Goal: Task Accomplishment & Management: Manage account settings

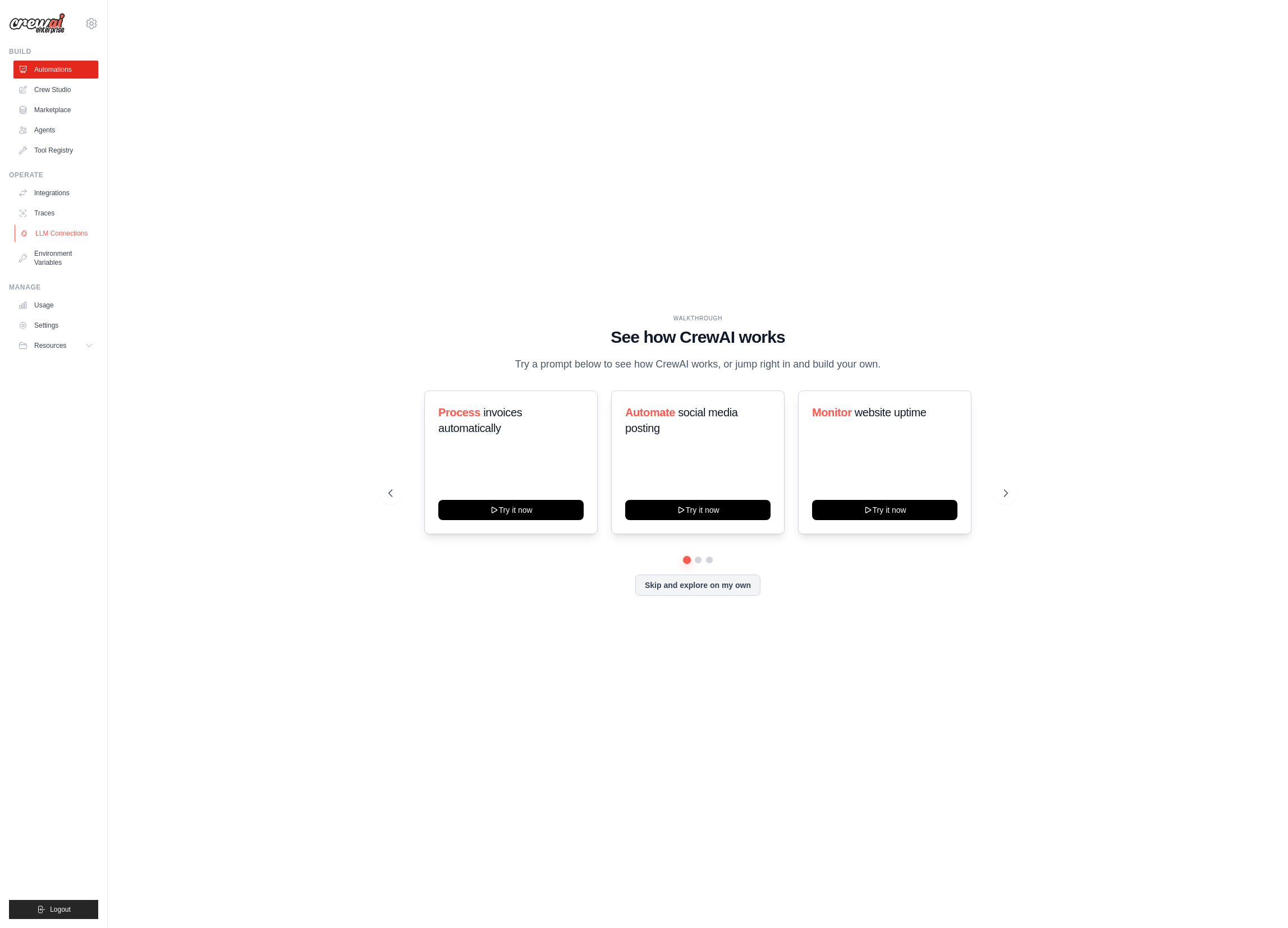
click at [56, 230] on link "LLM Connections" at bounding box center [57, 233] width 85 height 18
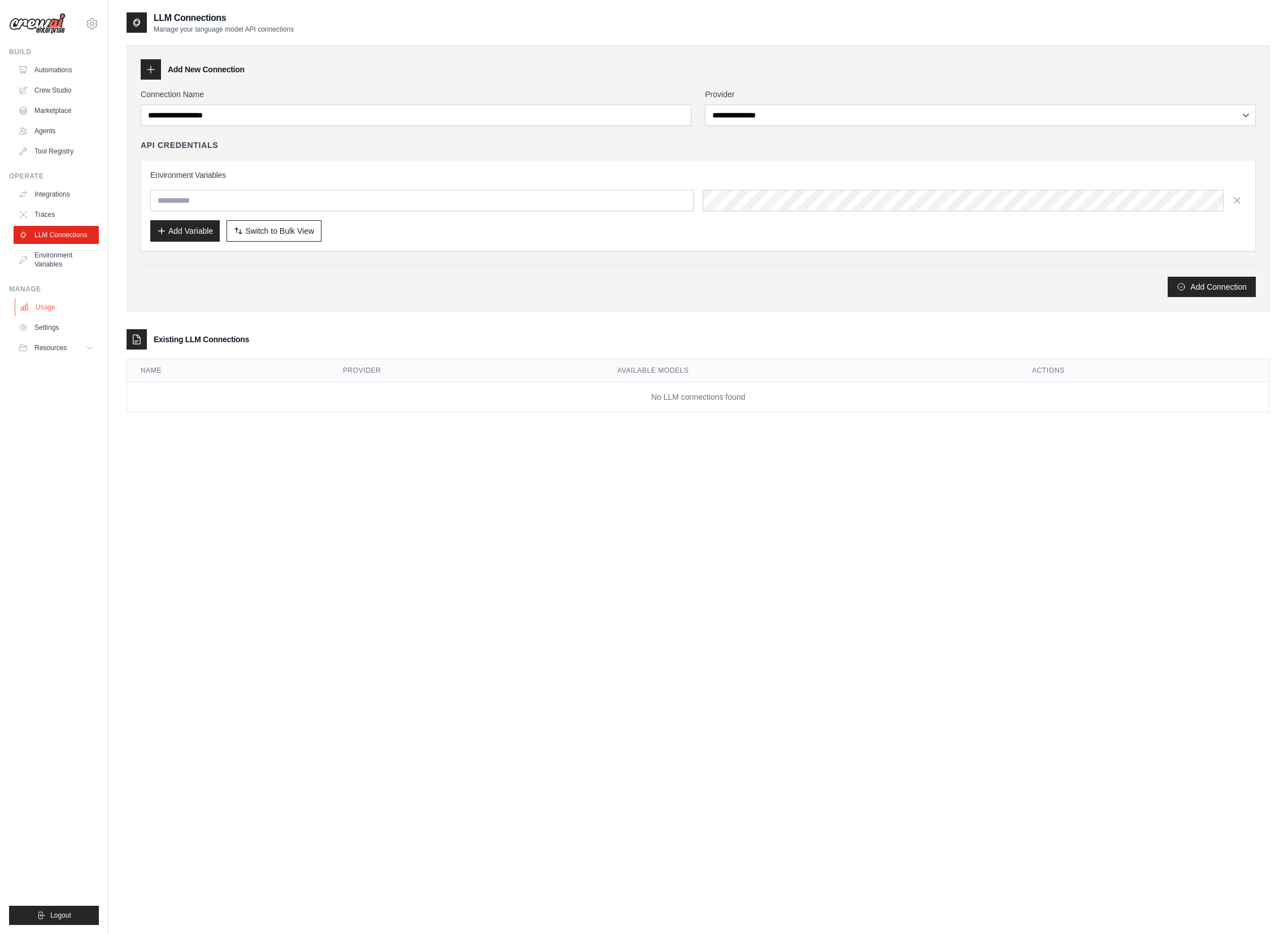
click at [62, 307] on link "Usage" at bounding box center [57, 307] width 85 height 18
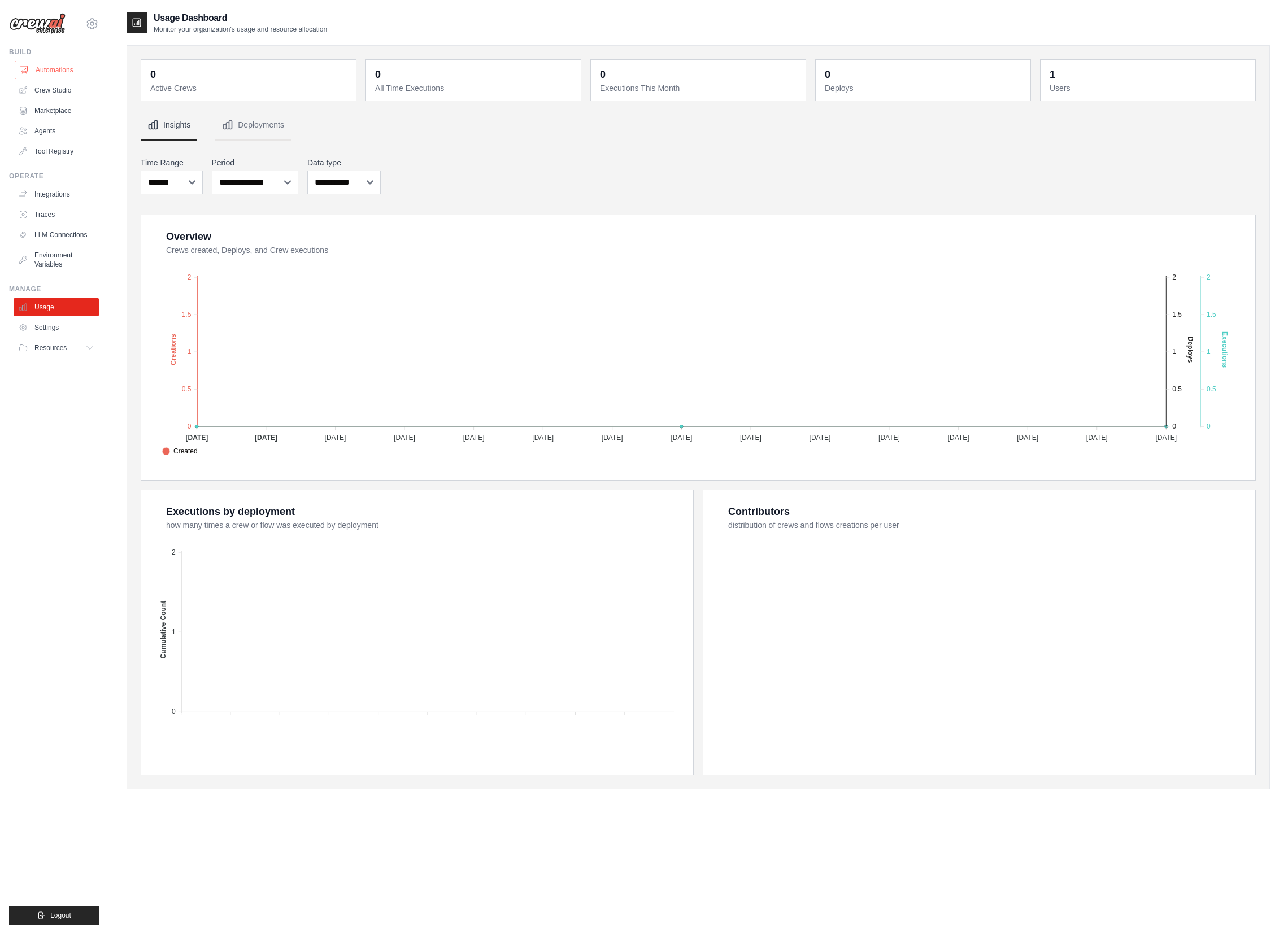
click at [53, 73] on link "Automations" at bounding box center [57, 70] width 85 height 18
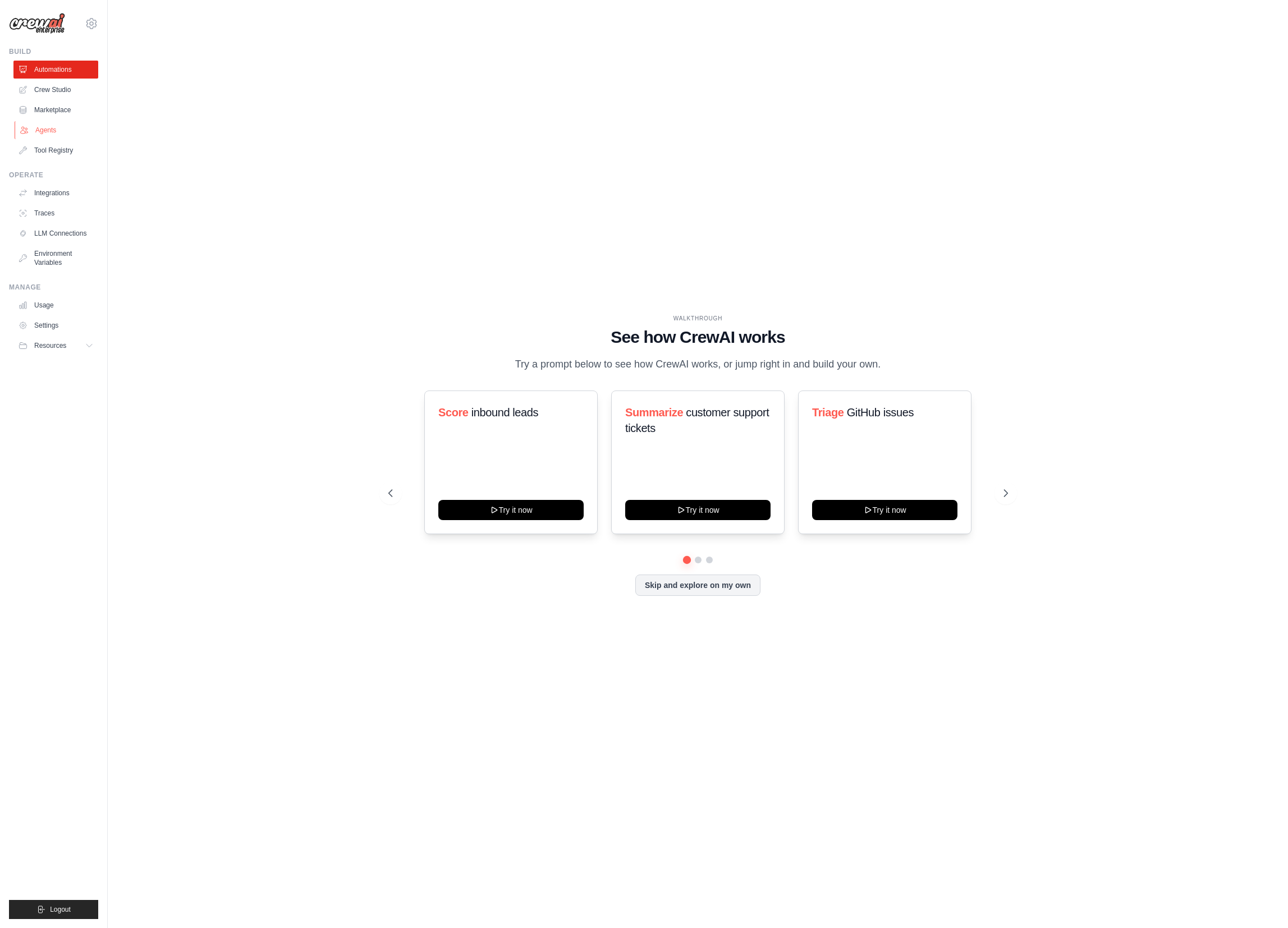
click at [54, 132] on link "Agents" at bounding box center [57, 130] width 85 height 18
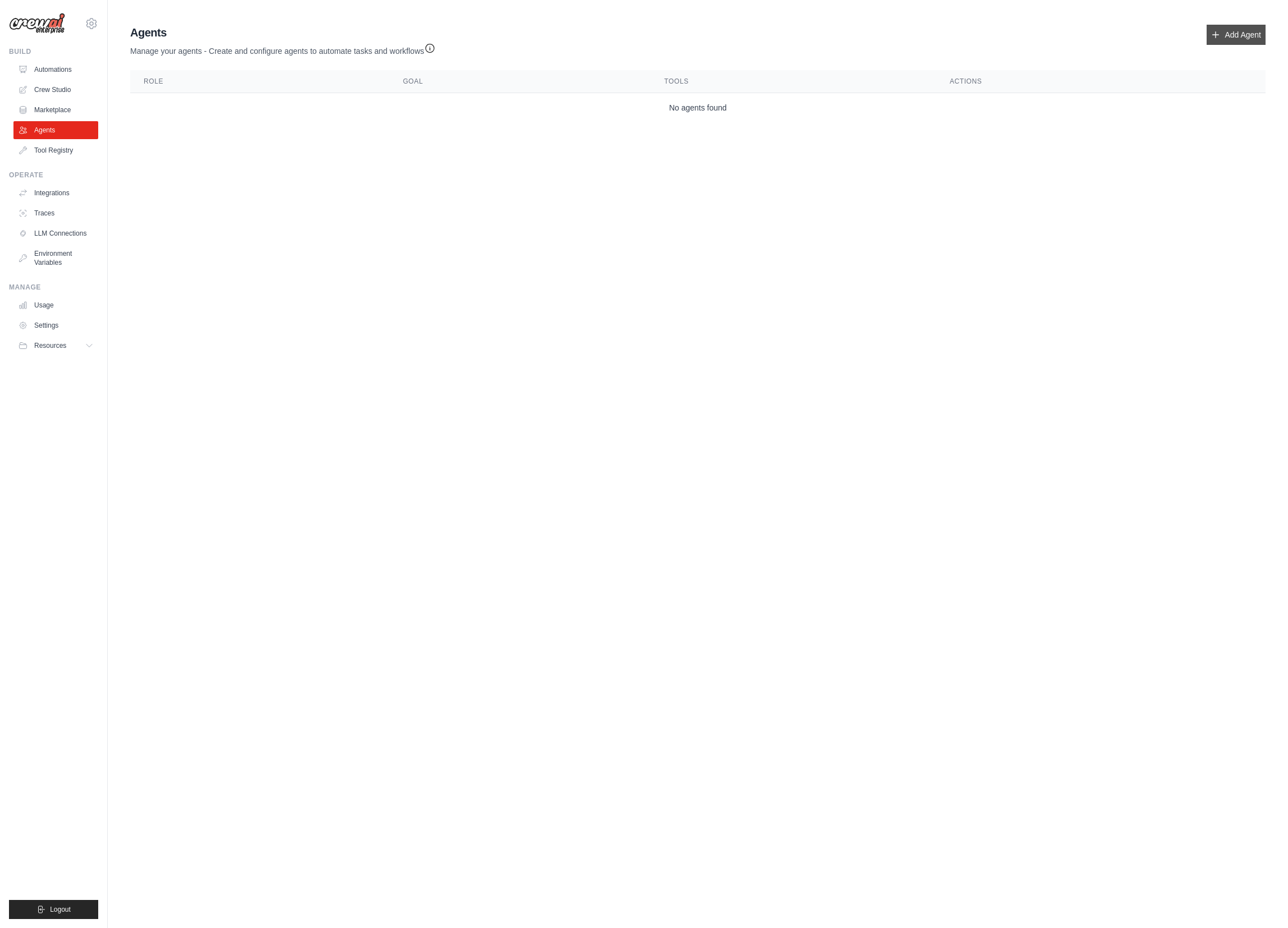
click at [1245, 36] on link "Add Agent" at bounding box center [1236, 35] width 59 height 20
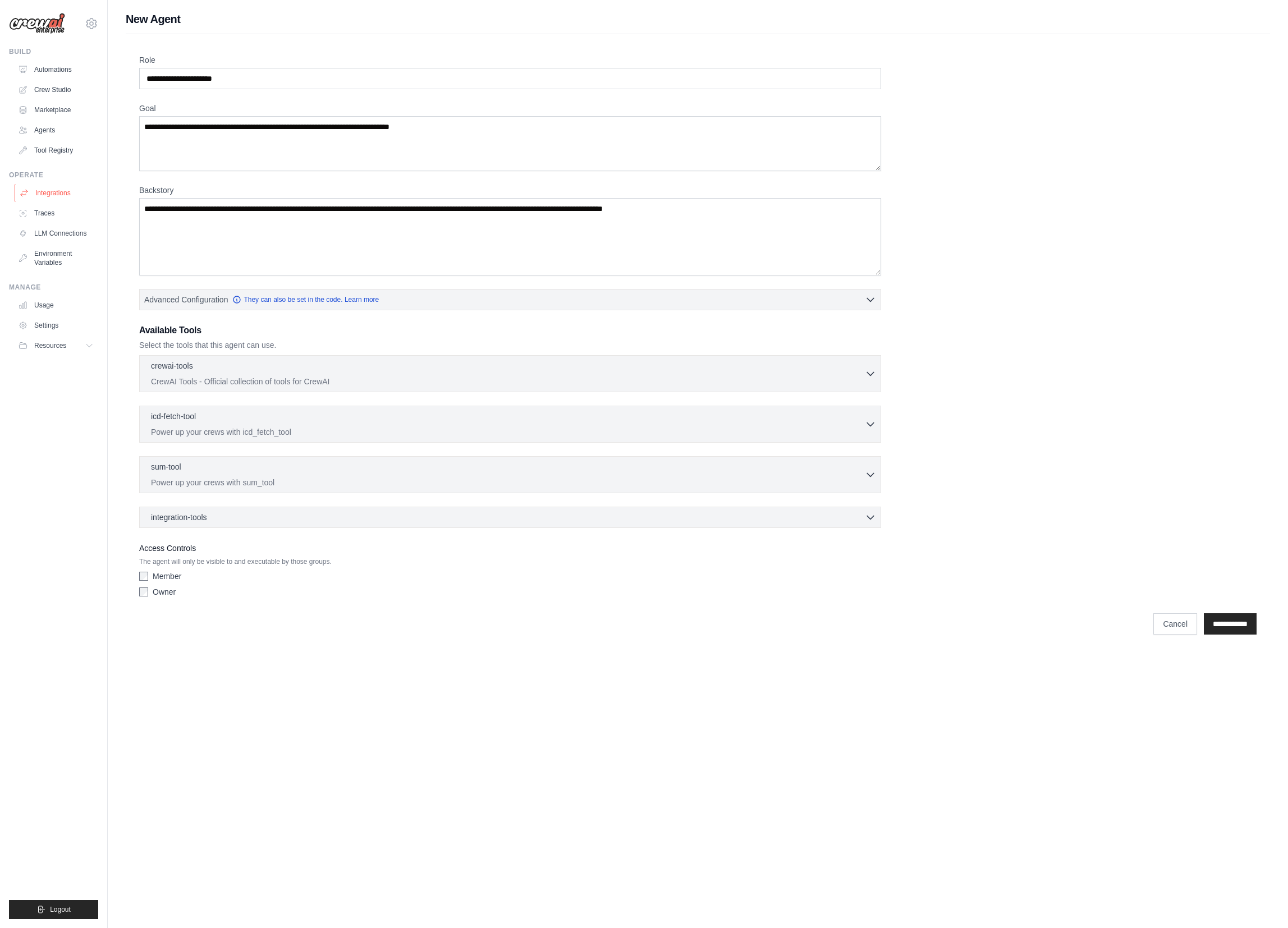
click at [52, 196] on link "Integrations" at bounding box center [57, 192] width 85 height 18
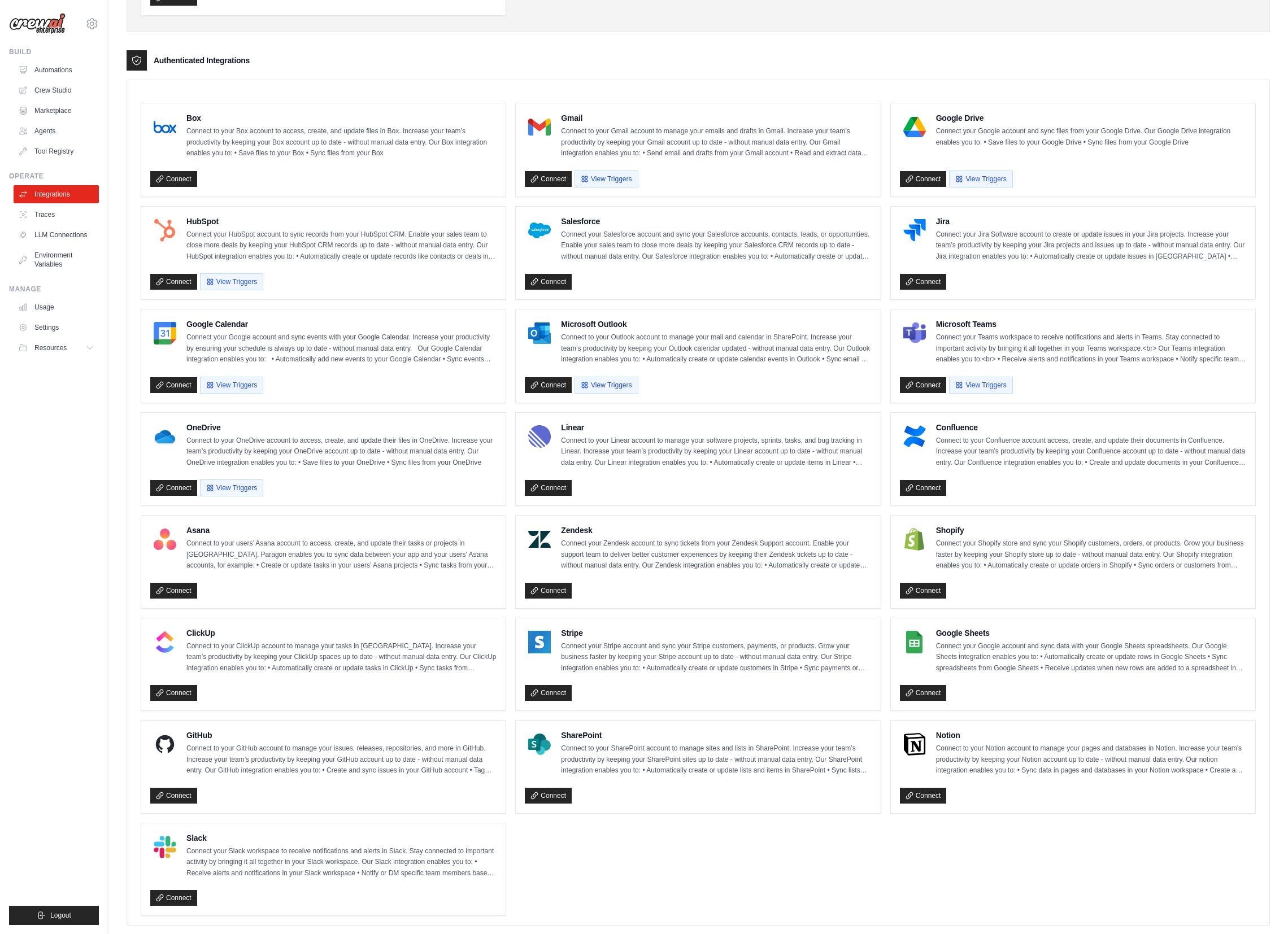
scroll to position [262, 0]
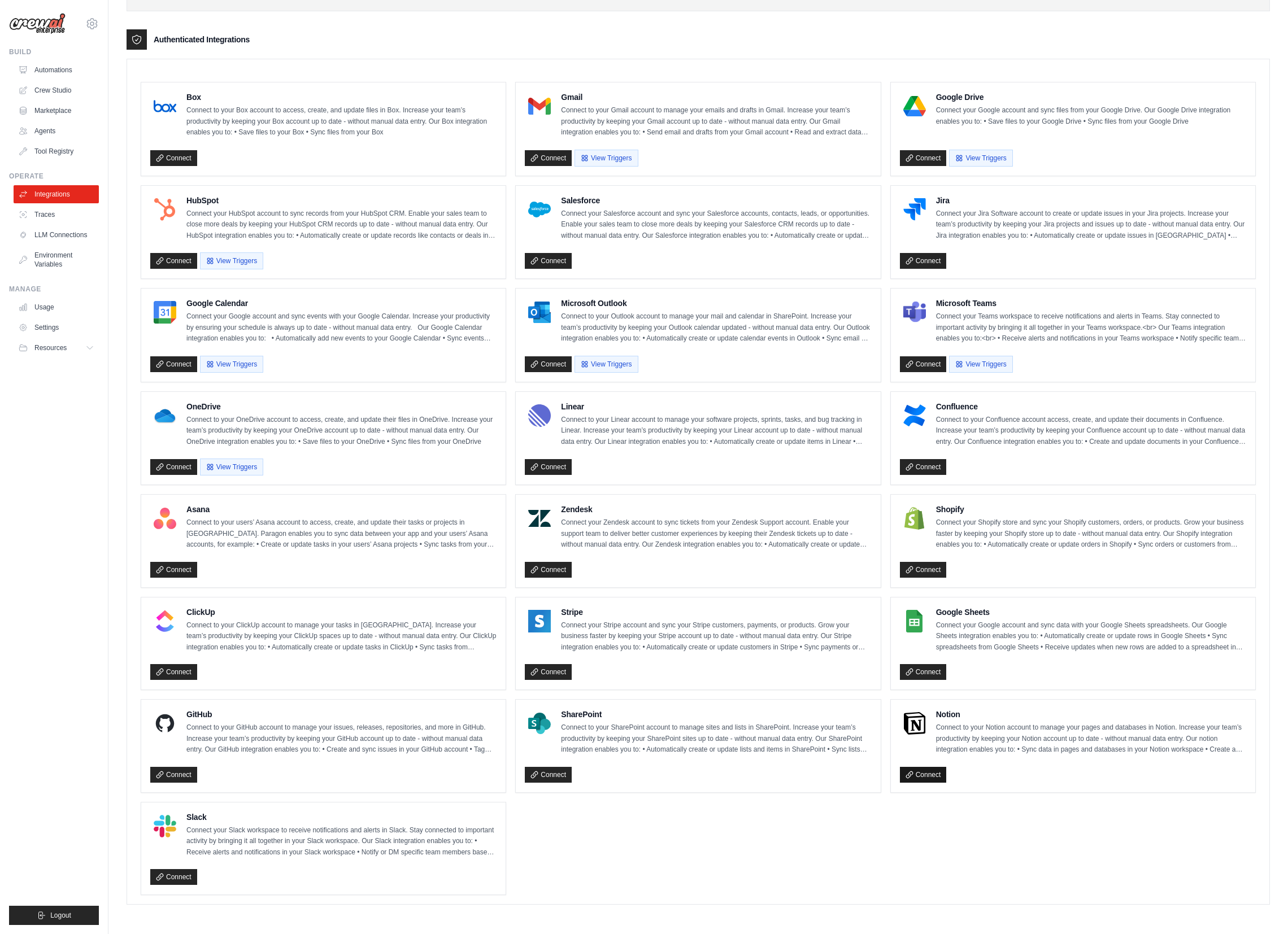
click at [922, 778] on link "Connect" at bounding box center [923, 775] width 47 height 16
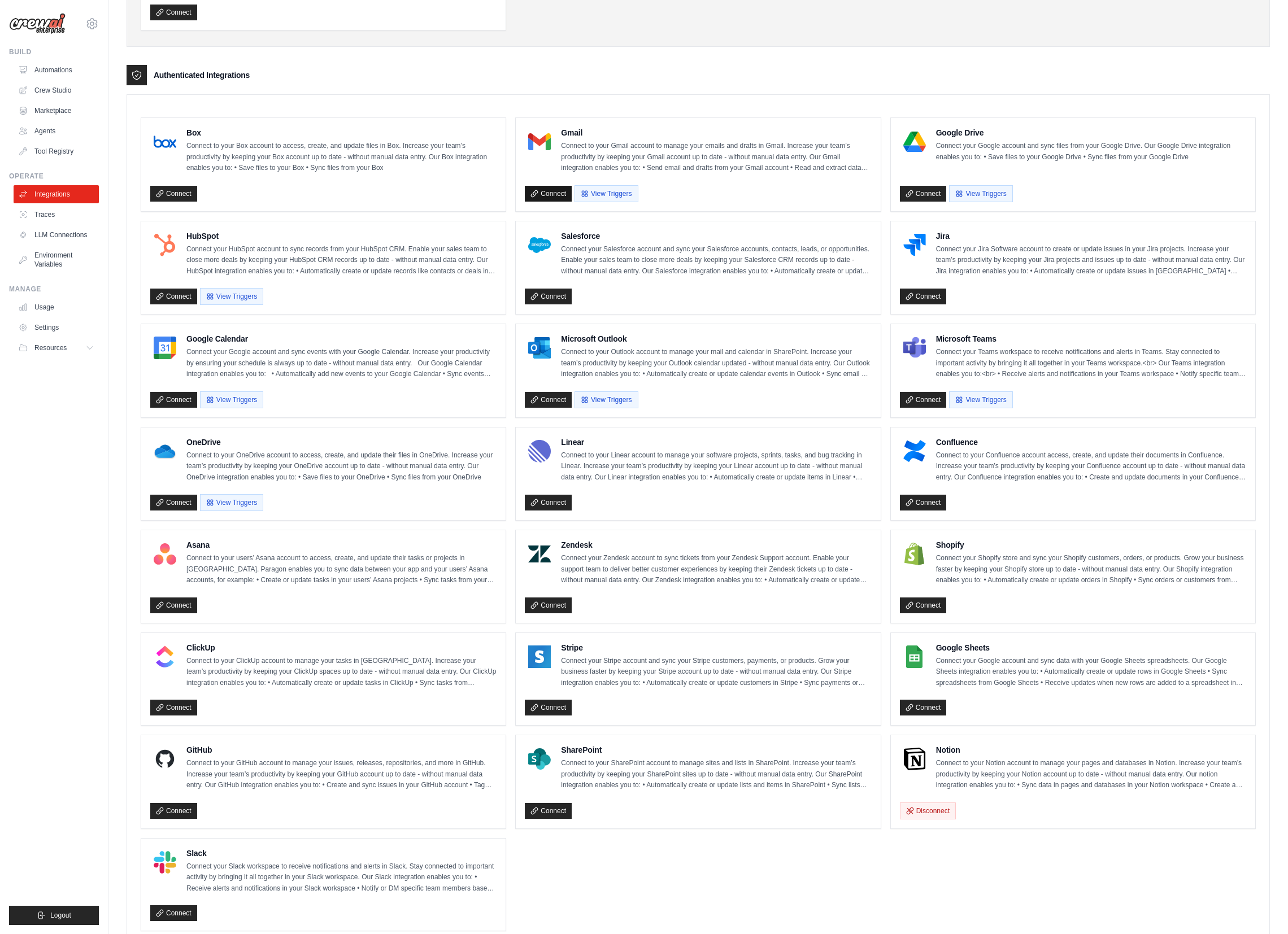
click at [558, 196] on link "Connect" at bounding box center [548, 194] width 47 height 16
click at [927, 188] on link "Connect" at bounding box center [923, 194] width 47 height 16
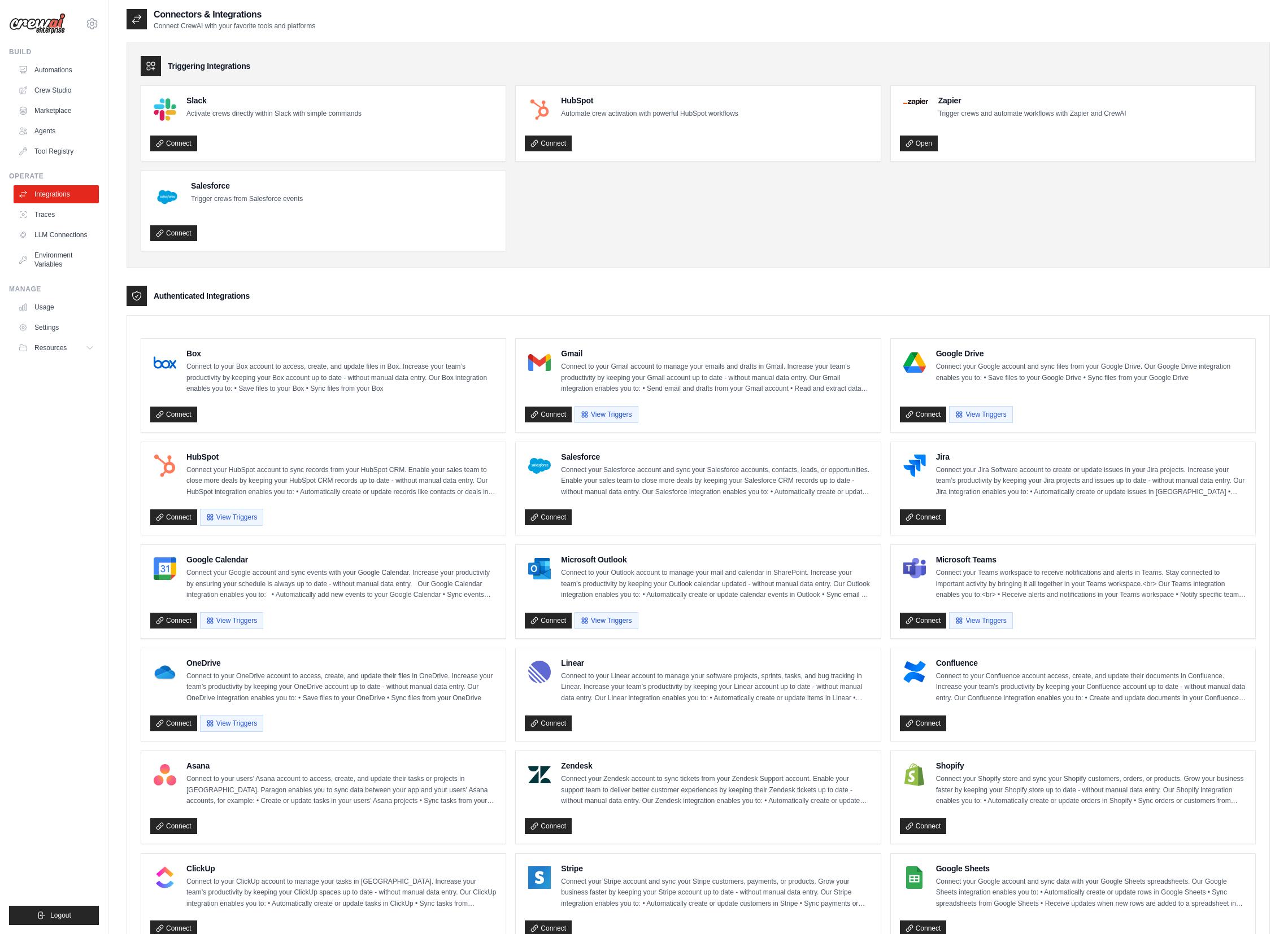
scroll to position [34, 0]
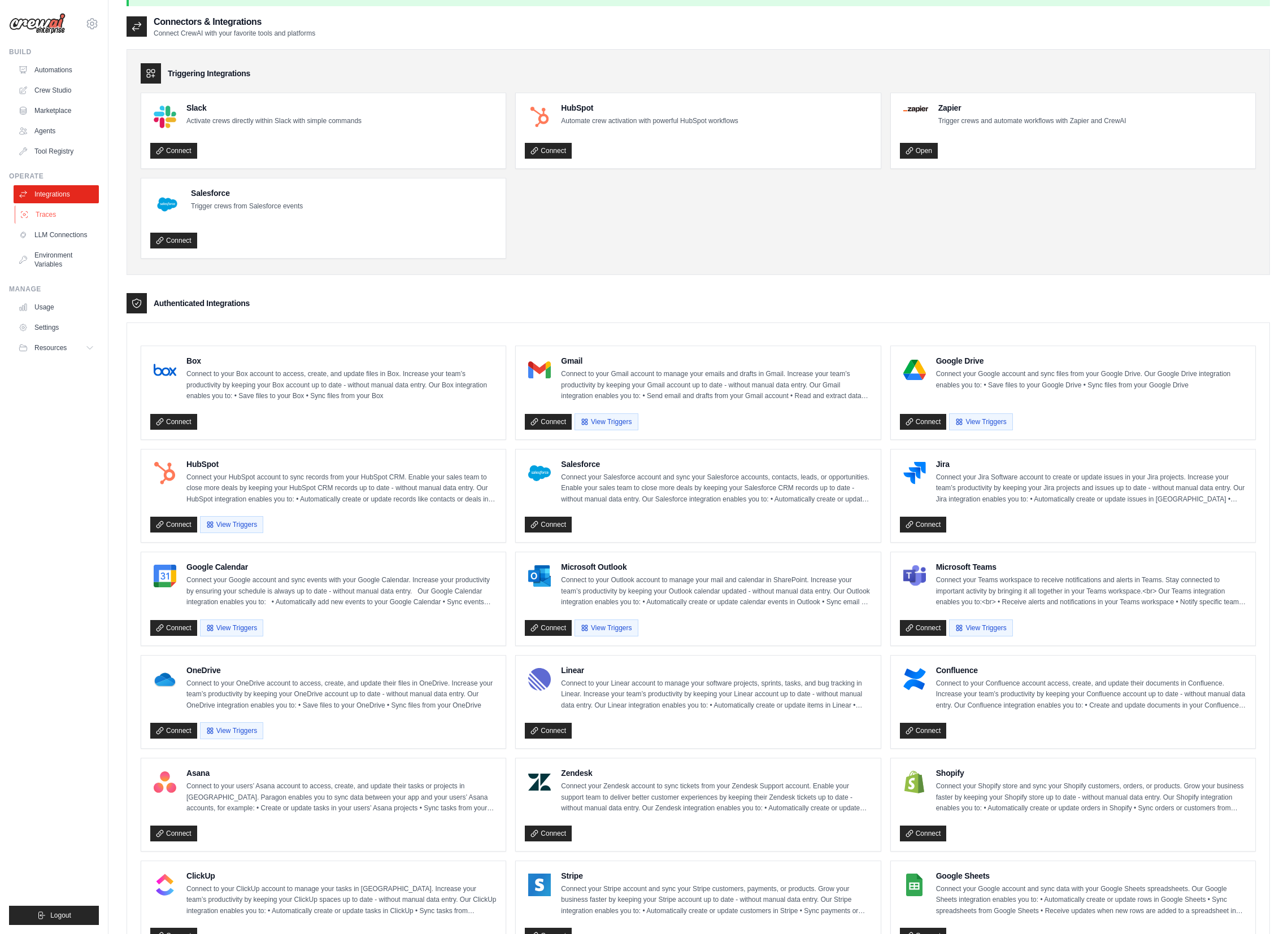
click at [45, 216] on link "Traces" at bounding box center [57, 214] width 85 height 18
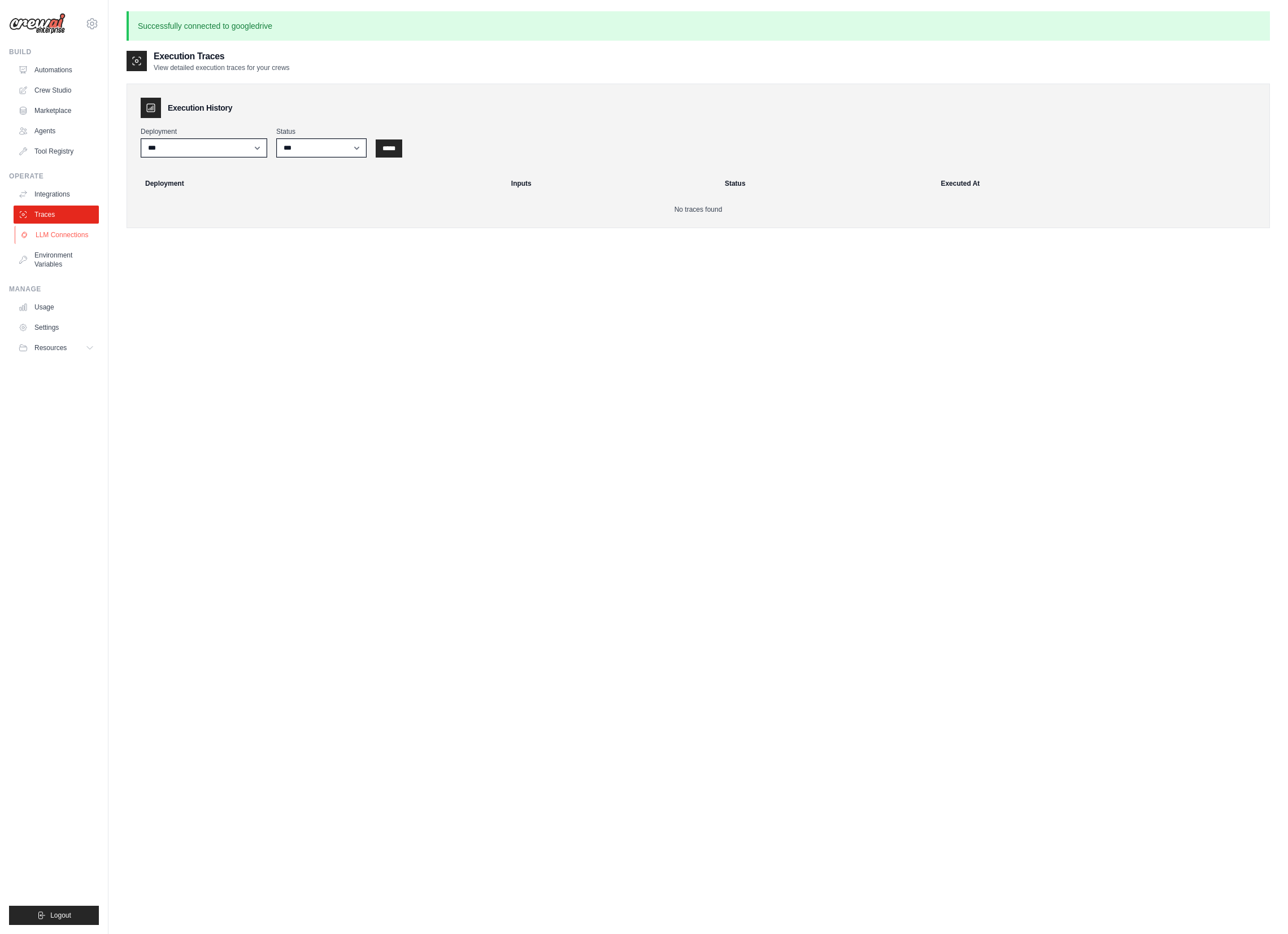
click at [70, 234] on link "LLM Connections" at bounding box center [57, 234] width 85 height 18
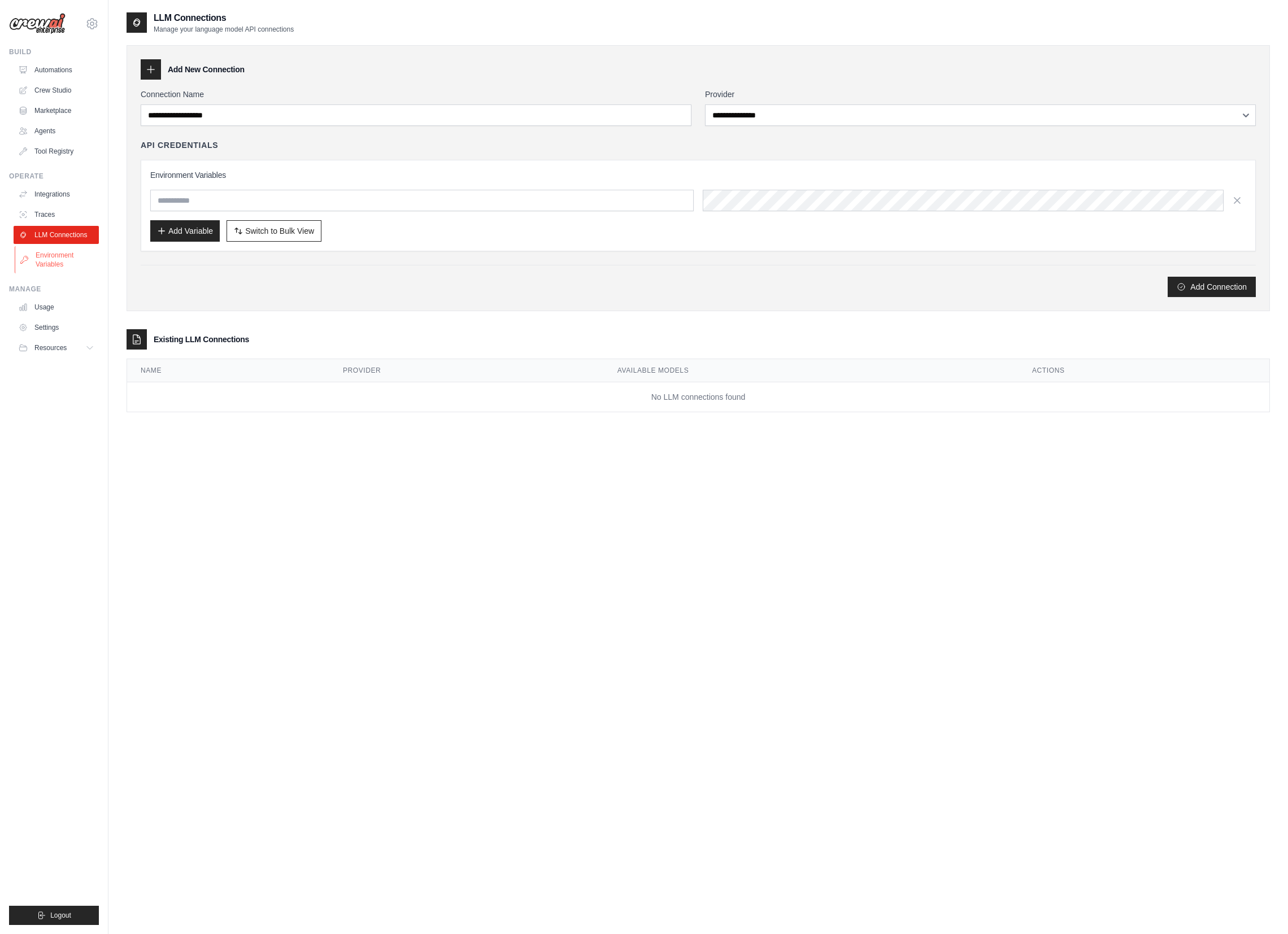
click at [67, 258] on link "Environment Variables" at bounding box center [57, 259] width 85 height 27
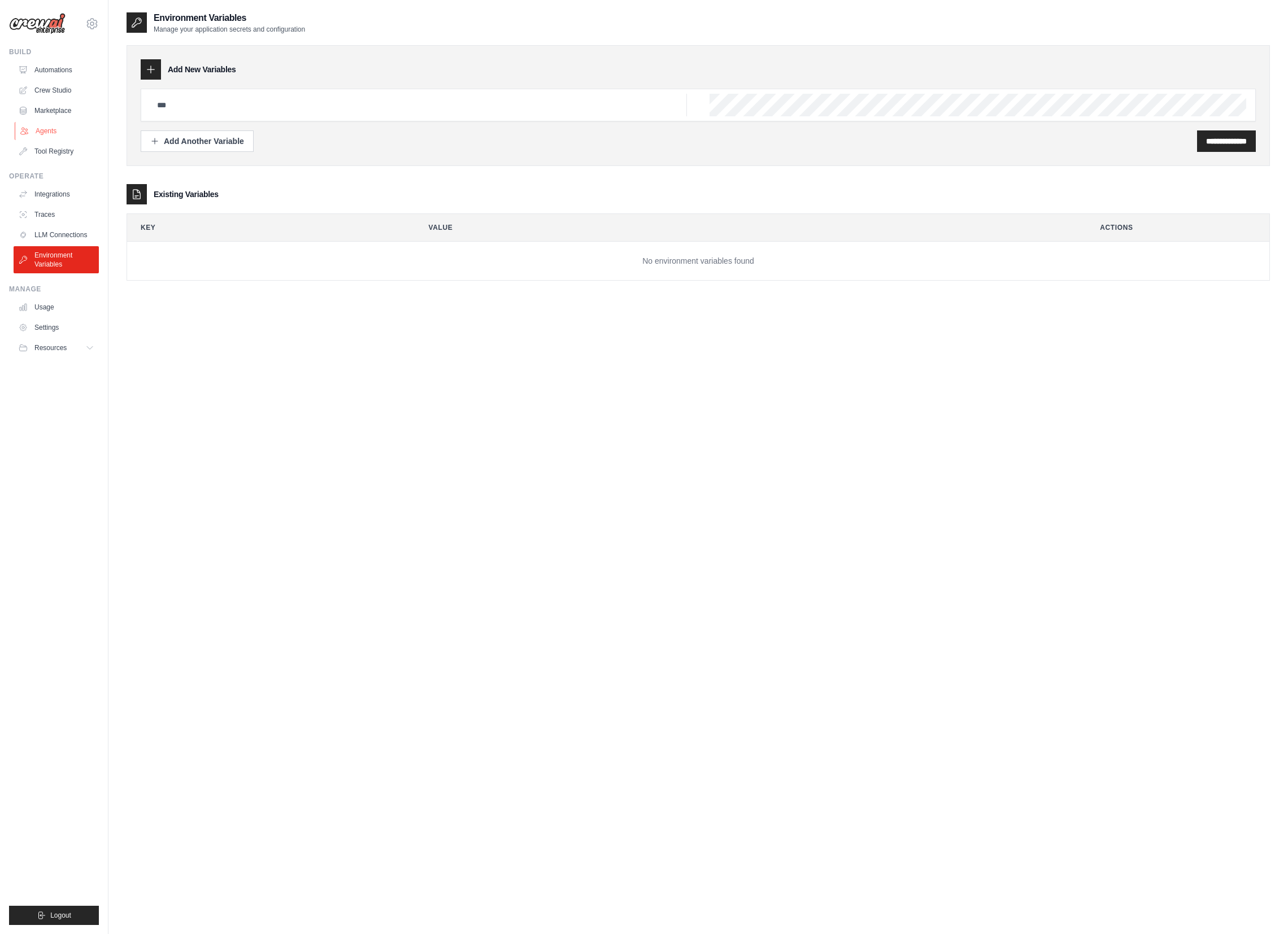
click at [48, 128] on link "Agents" at bounding box center [57, 130] width 85 height 18
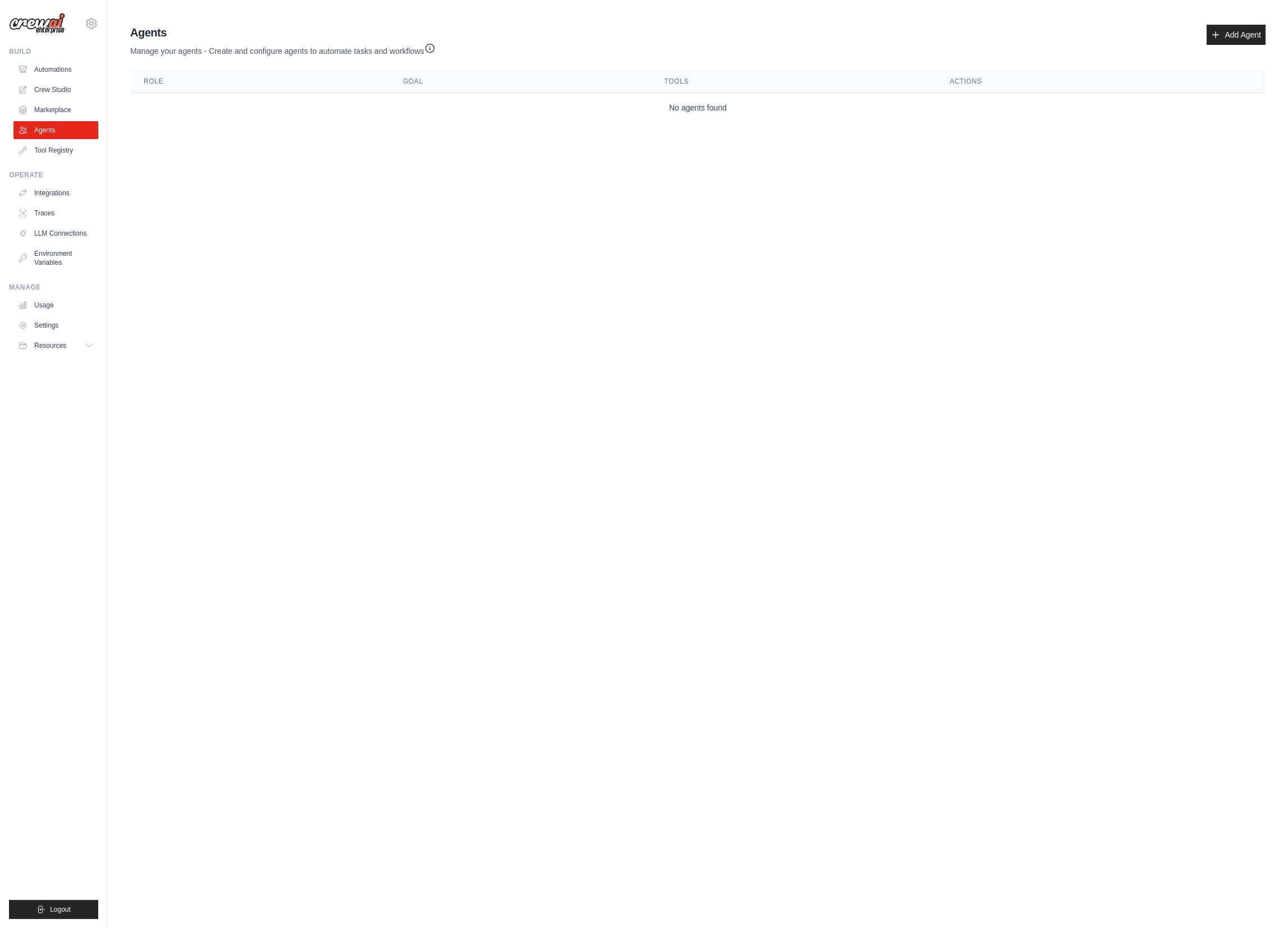
click at [61, 30] on img at bounding box center [37, 23] width 56 height 21
click at [95, 26] on icon at bounding box center [91, 23] width 13 height 13
click at [70, 74] on link "Settings" at bounding box center [91, 76] width 99 height 20
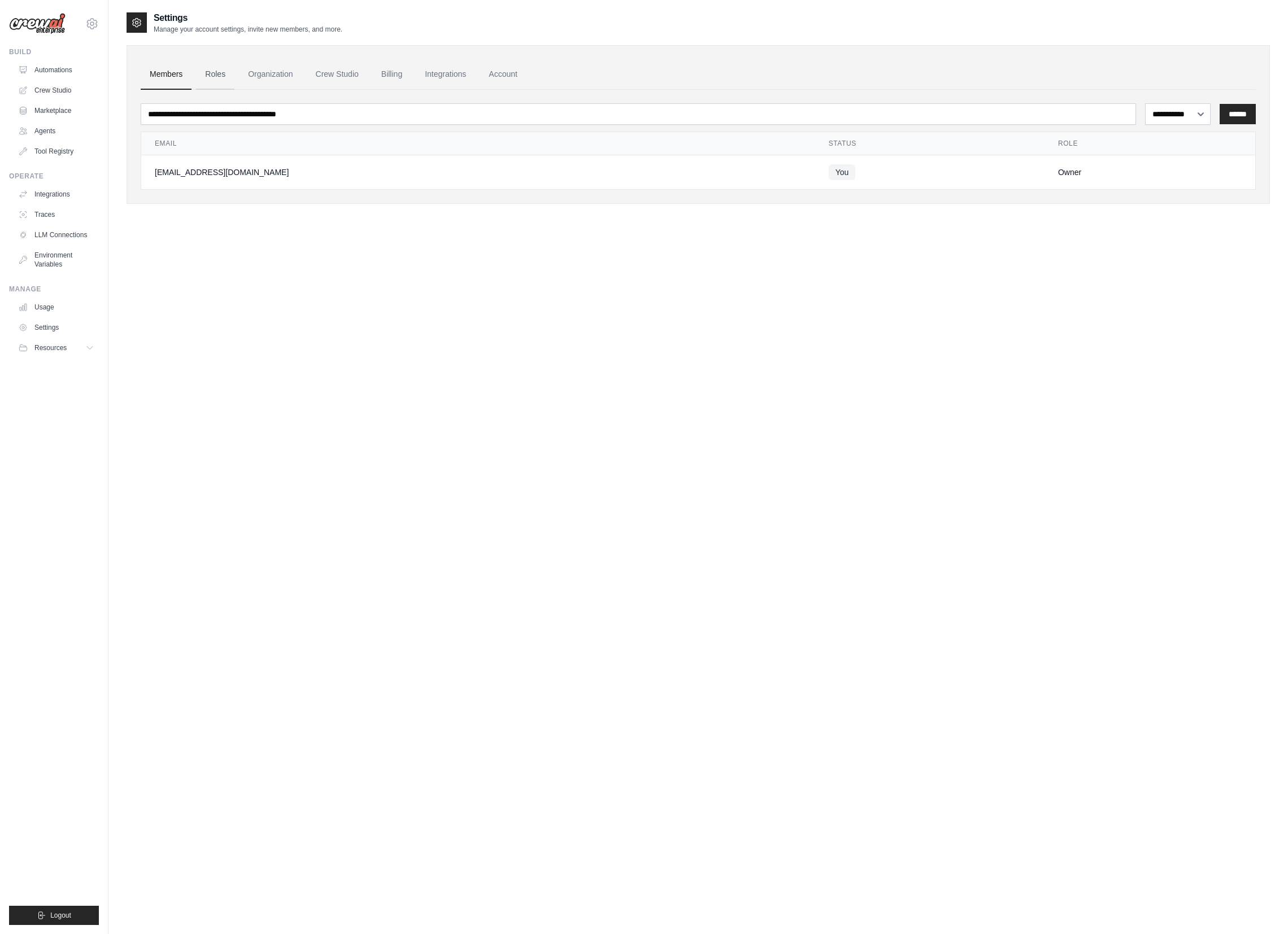
click at [217, 74] on link "Roles" at bounding box center [215, 74] width 38 height 30
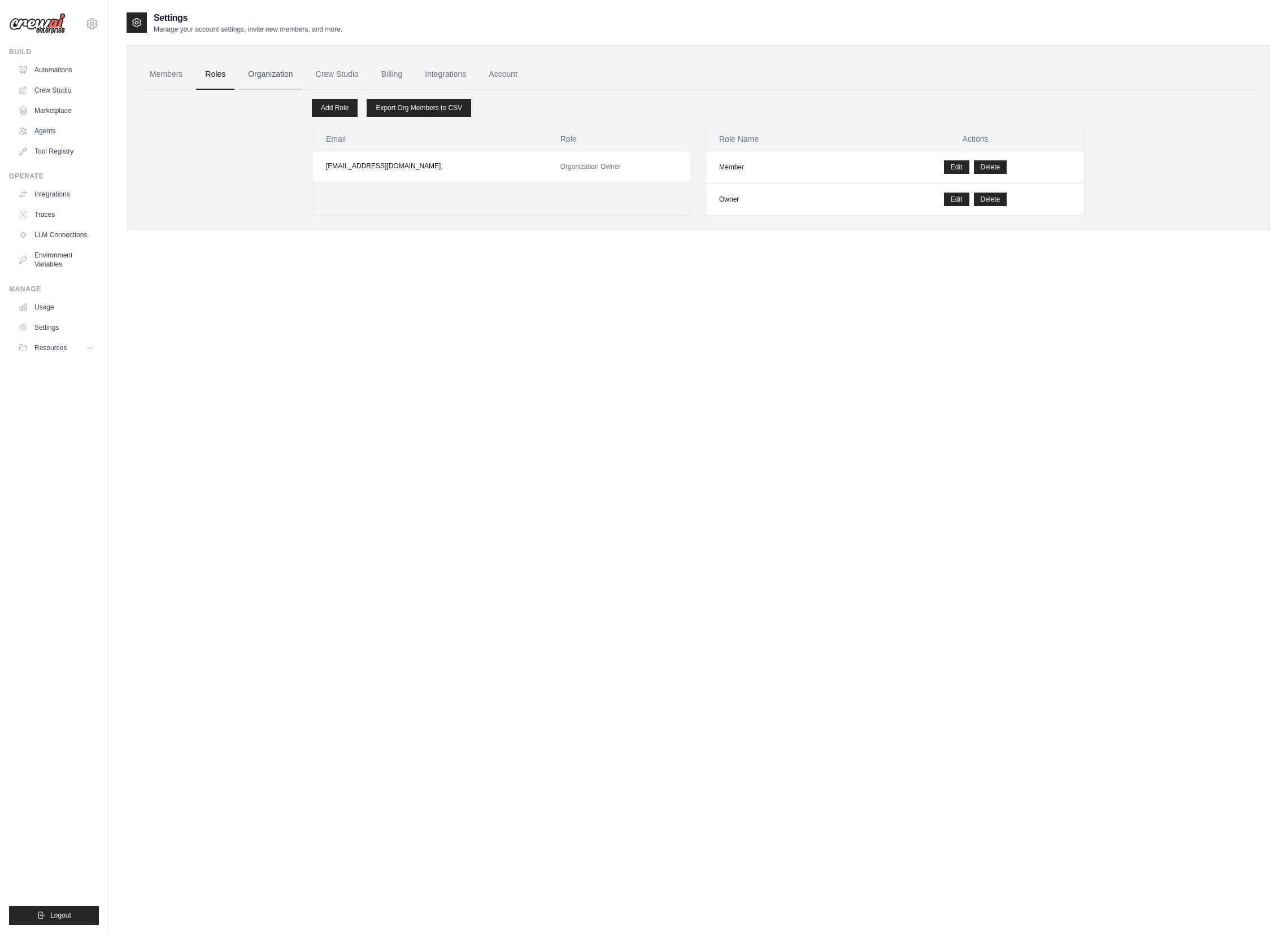
click at [264, 74] on link "Organization" at bounding box center [270, 74] width 62 height 30
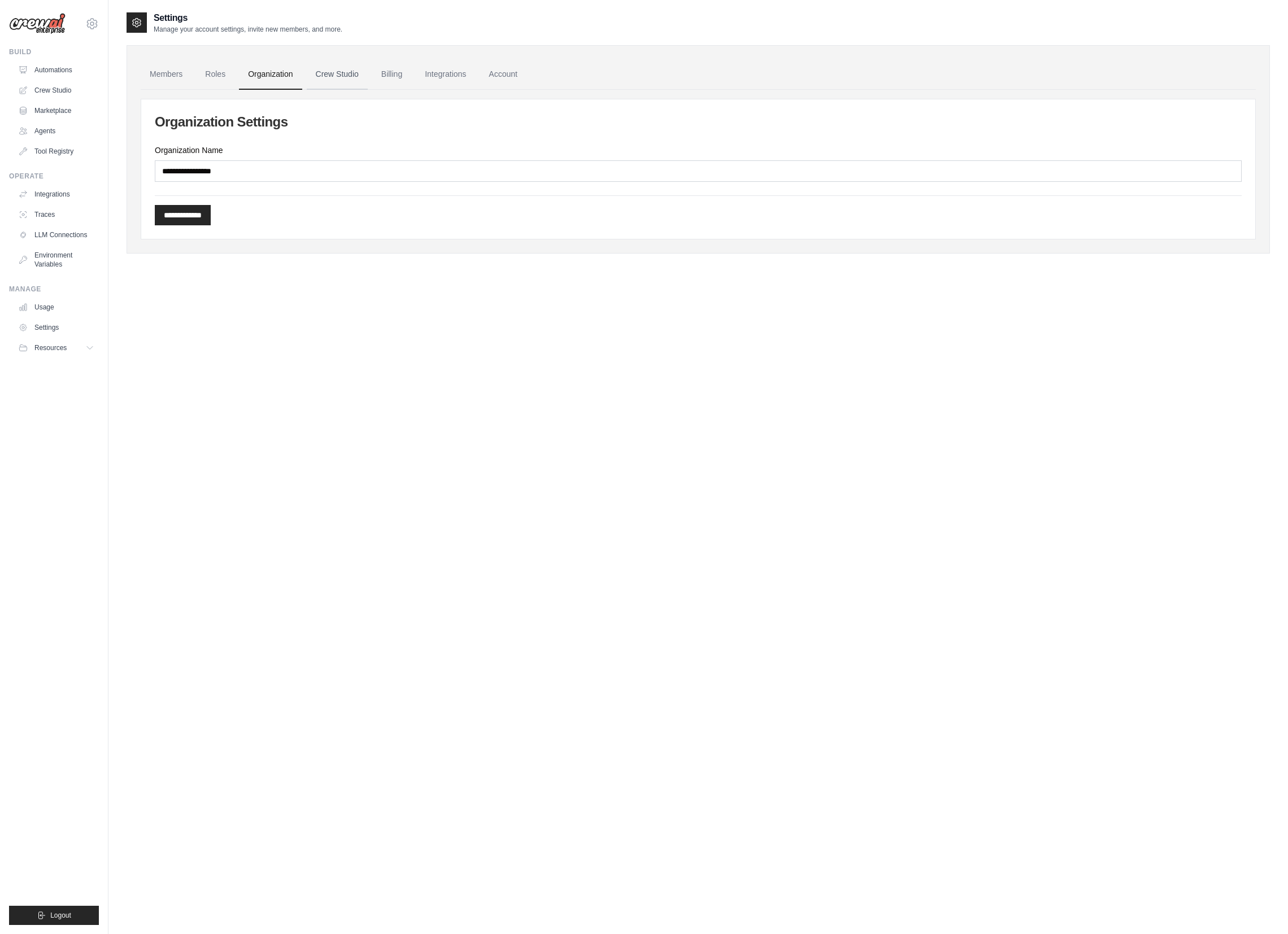
click at [330, 75] on link "Crew Studio" at bounding box center [337, 74] width 61 height 30
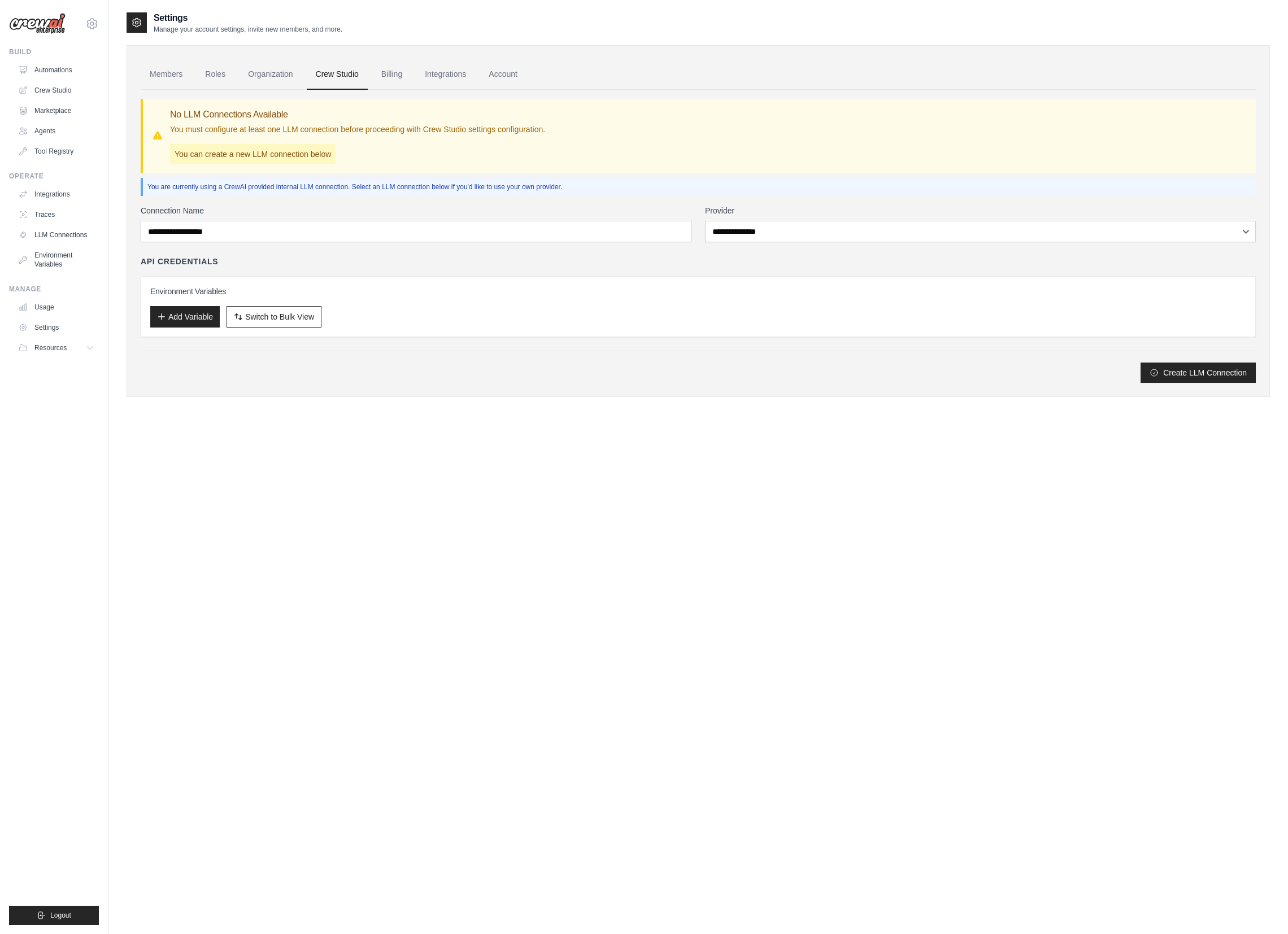
click at [266, 77] on link "Organization" at bounding box center [270, 74] width 62 height 30
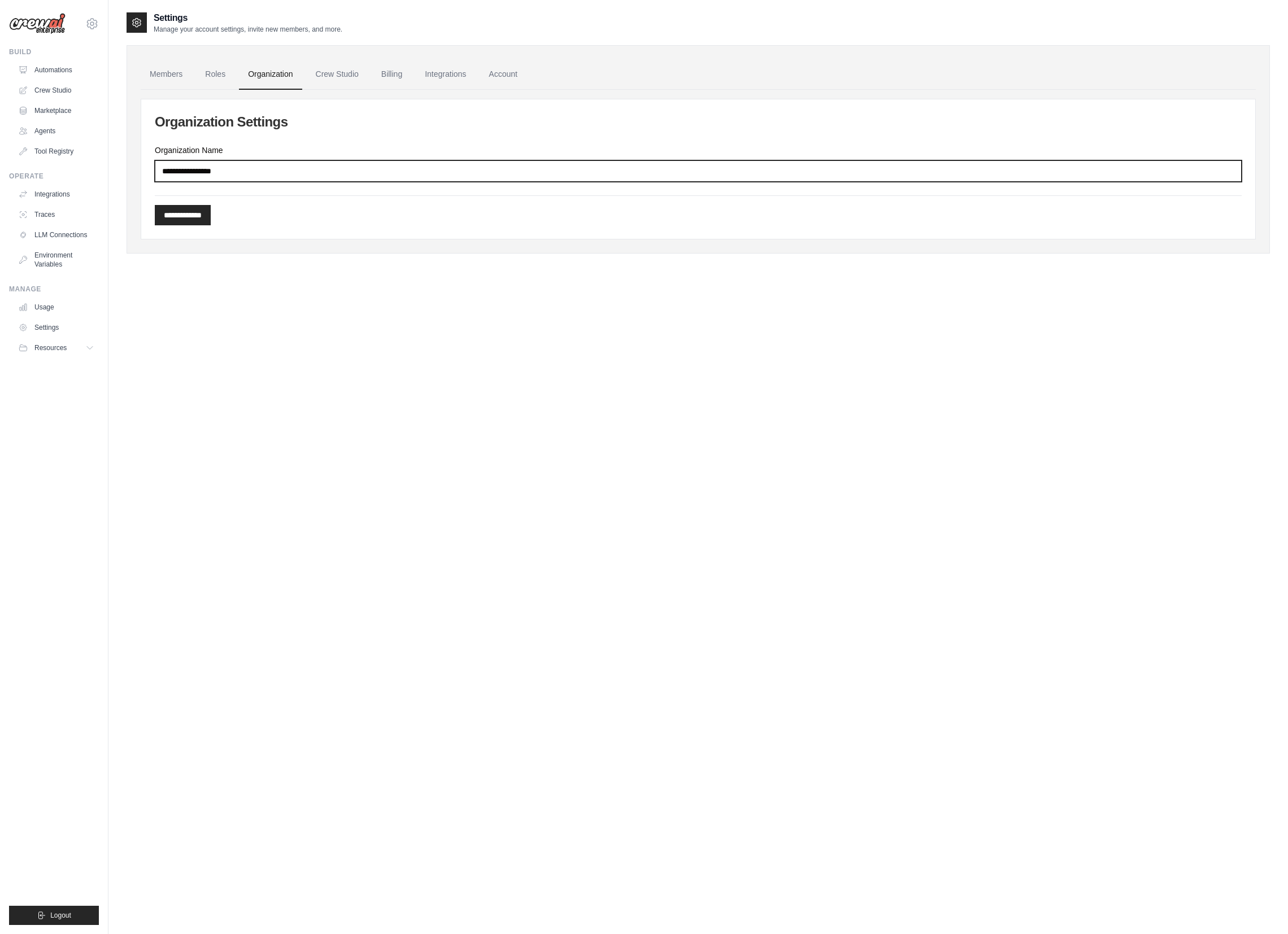
click at [237, 166] on input "Organization Name" at bounding box center [698, 170] width 1086 height 21
drag, startPoint x: 253, startPoint y: 173, endPoint x: 245, endPoint y: 173, distance: 8.0
click at [245, 173] on input "Organization Name" at bounding box center [698, 170] width 1086 height 21
type input "*******"
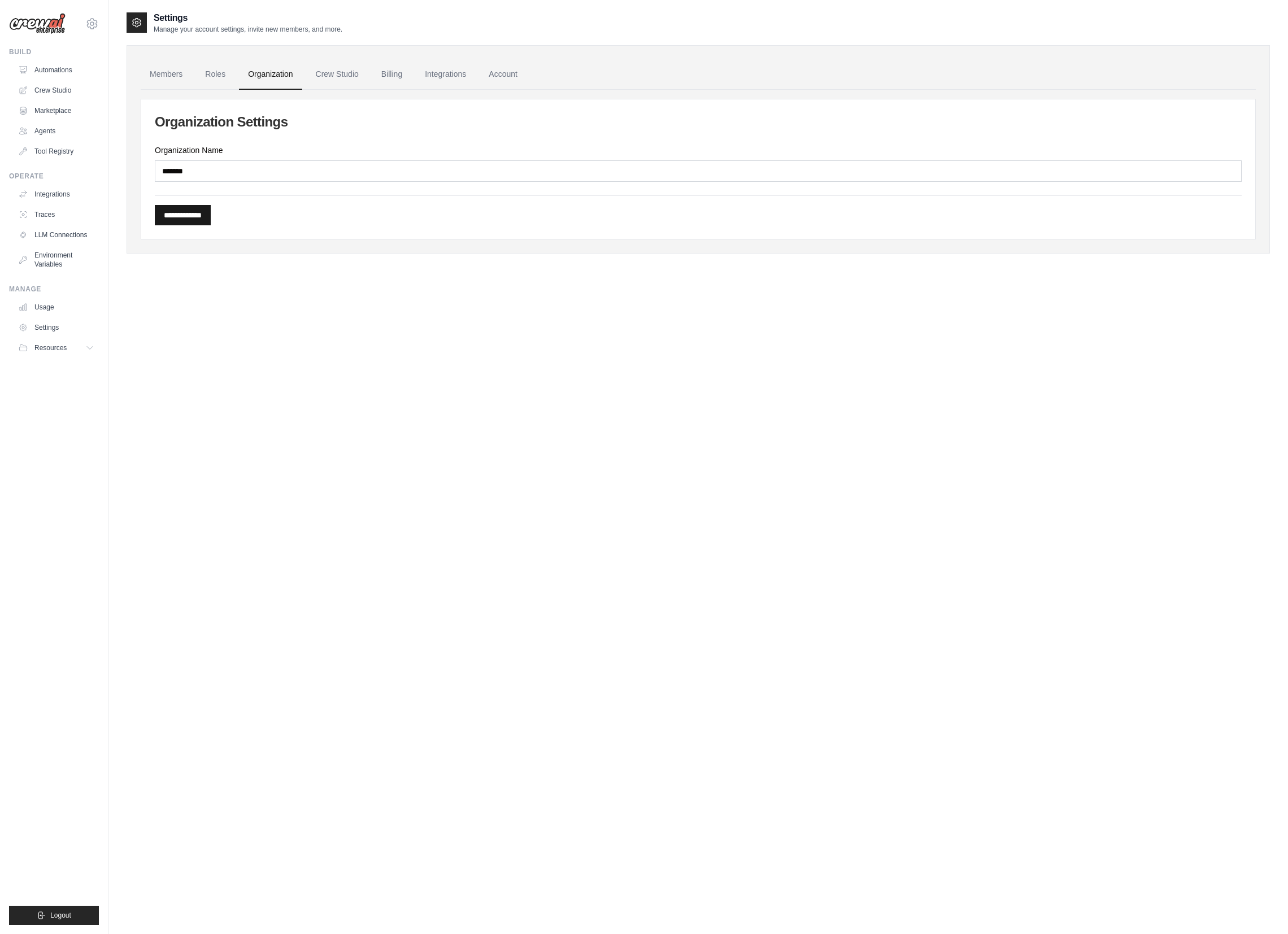
click at [211, 207] on input "**********" at bounding box center [183, 215] width 56 height 20
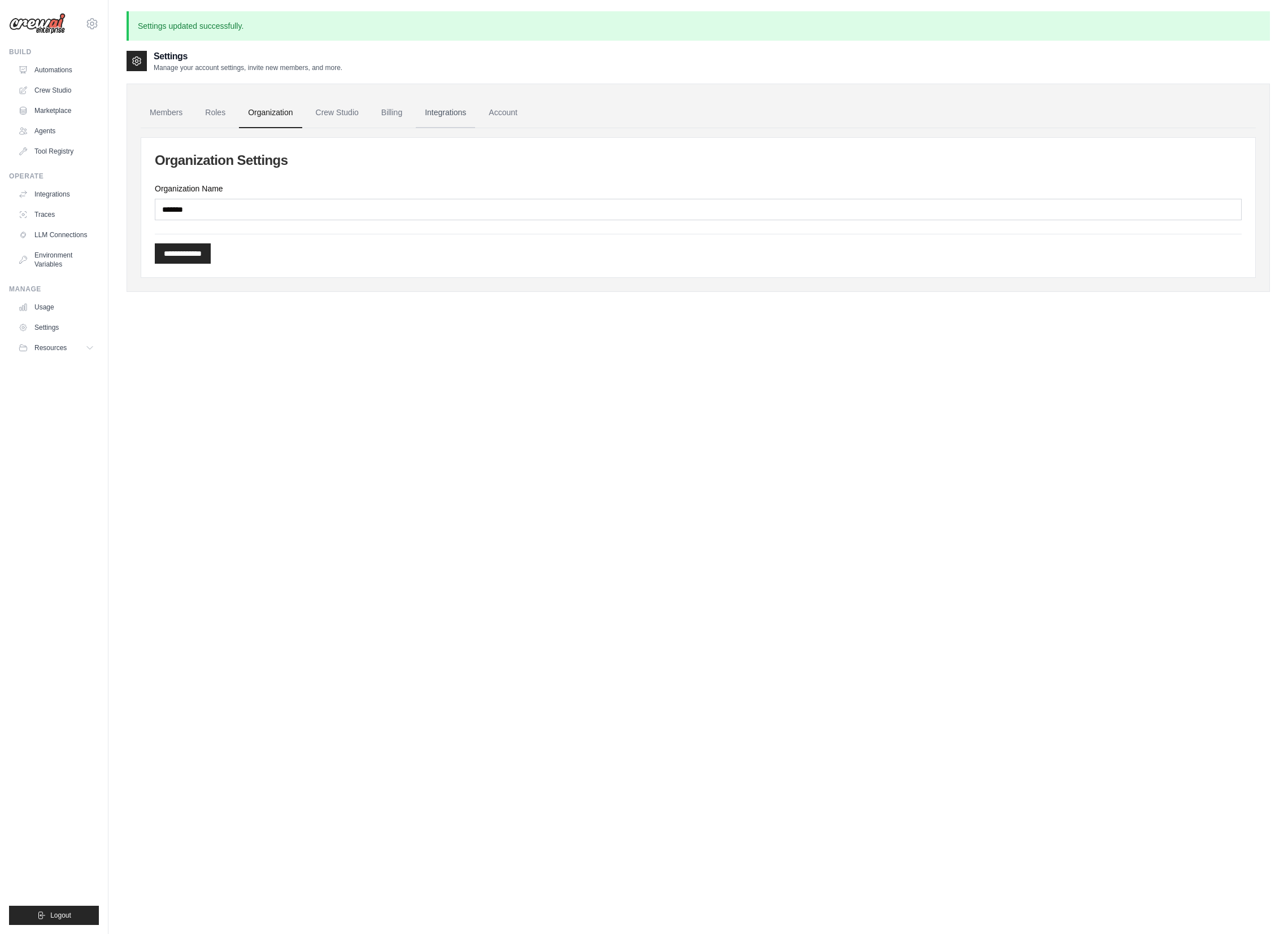
click at [441, 117] on link "Integrations" at bounding box center [445, 112] width 59 height 30
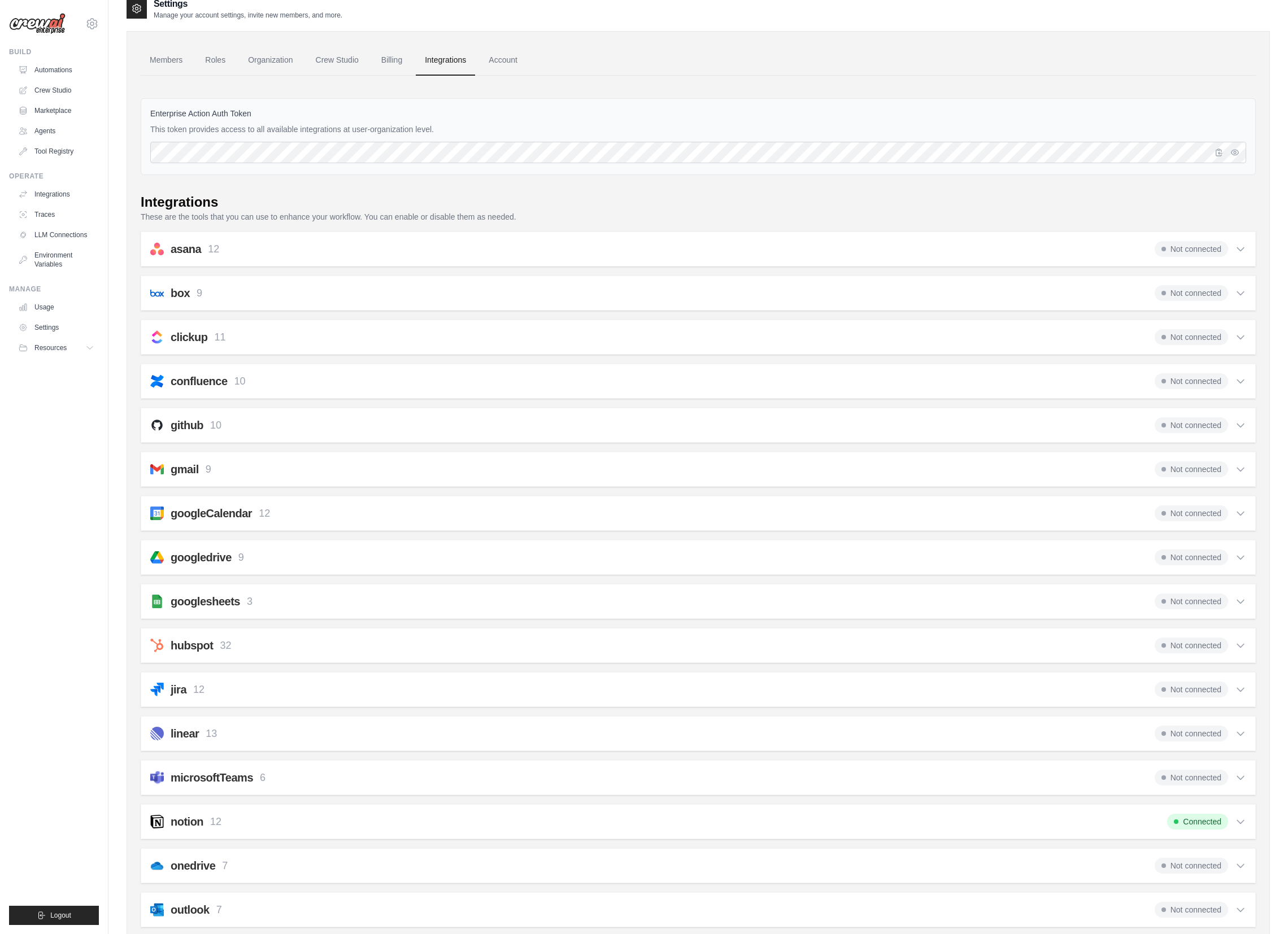
scroll to position [80, 0]
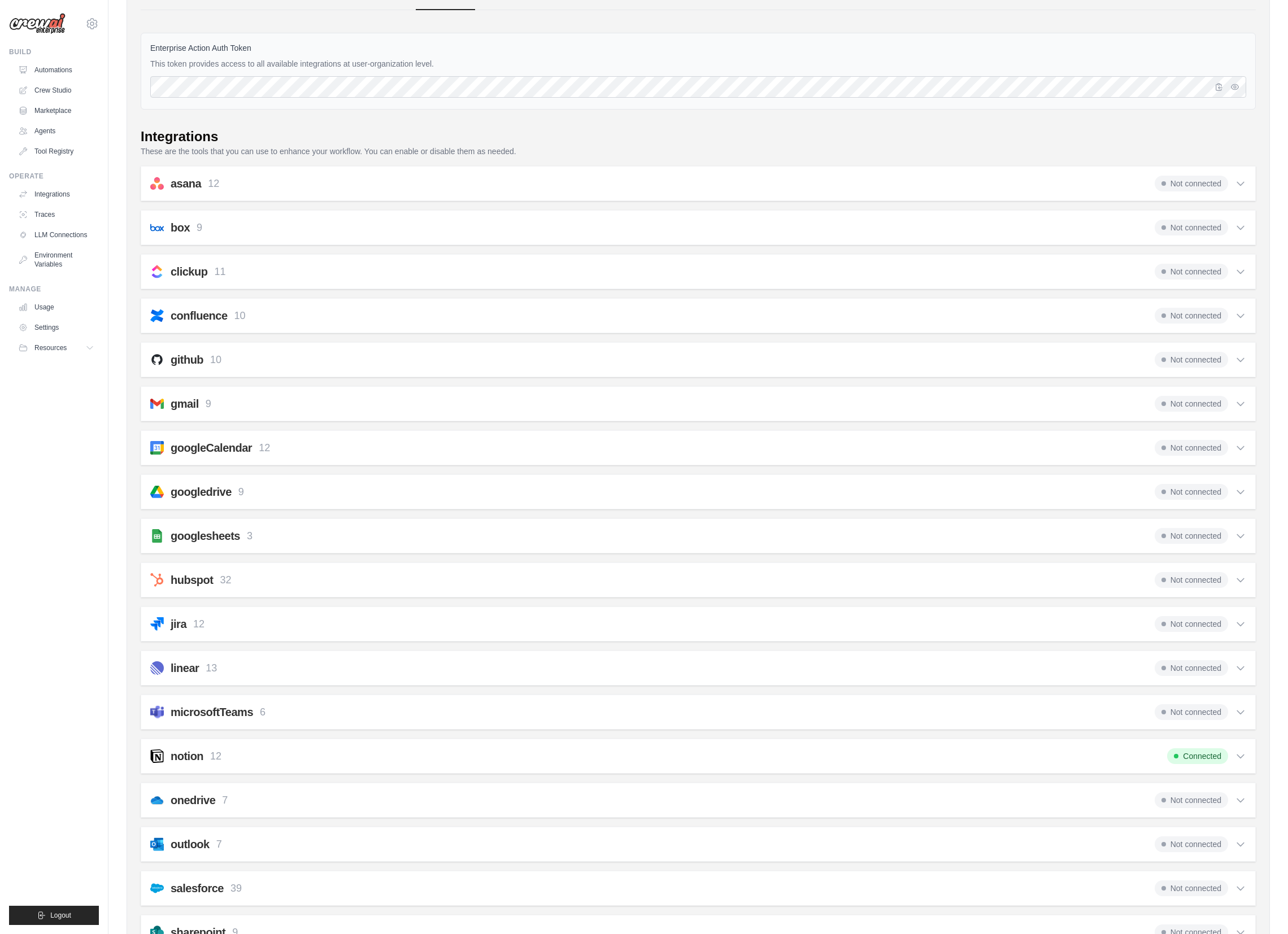
click at [376, 401] on div "gmail 9 Not connected" at bounding box center [698, 404] width 1096 height 16
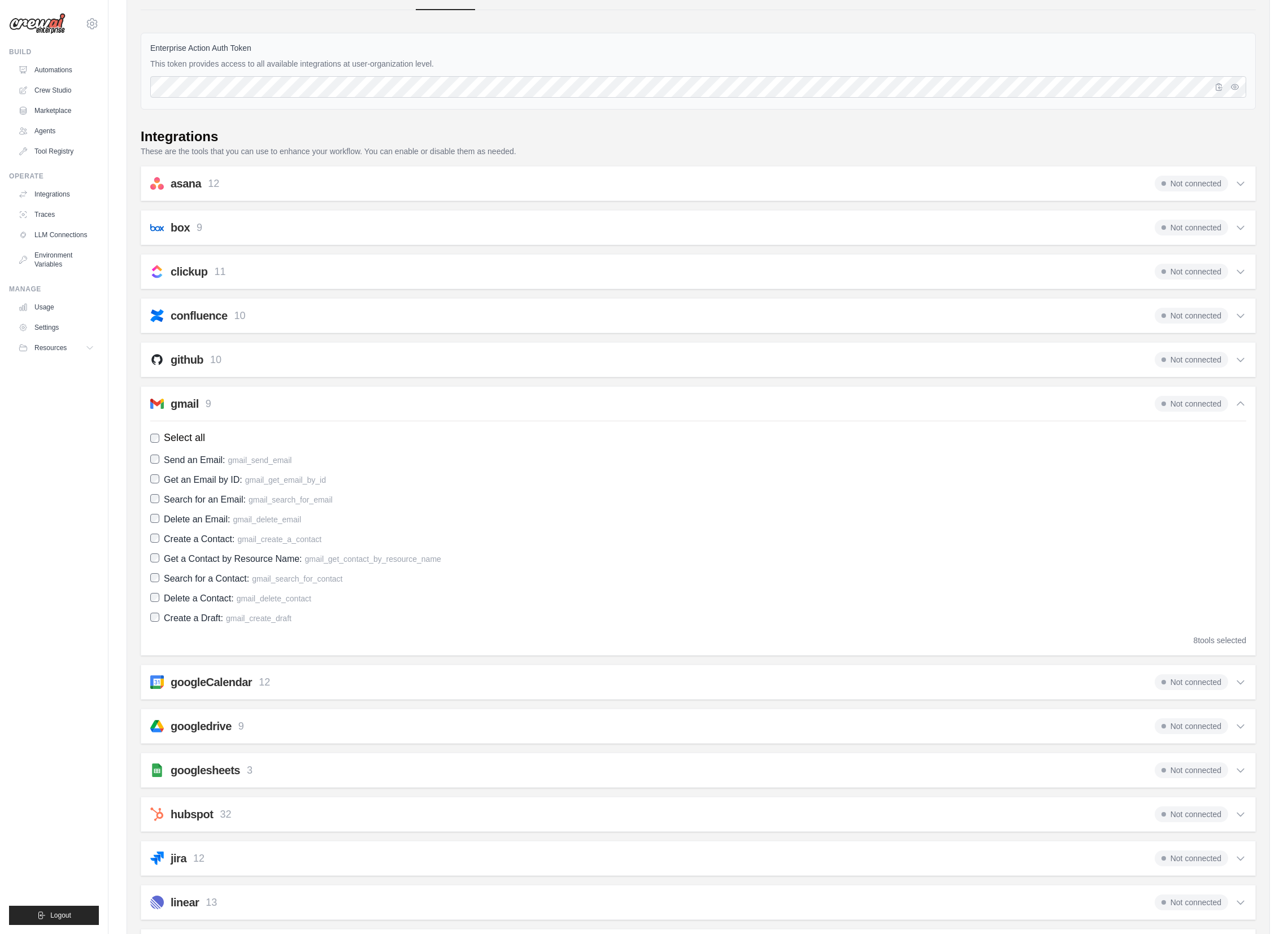
click at [152, 603] on label "Delete a Contact: gmail_delete_contact" at bounding box center [698, 598] width 1096 height 16
click at [1198, 406] on span "Not connected" at bounding box center [1191, 404] width 73 height 16
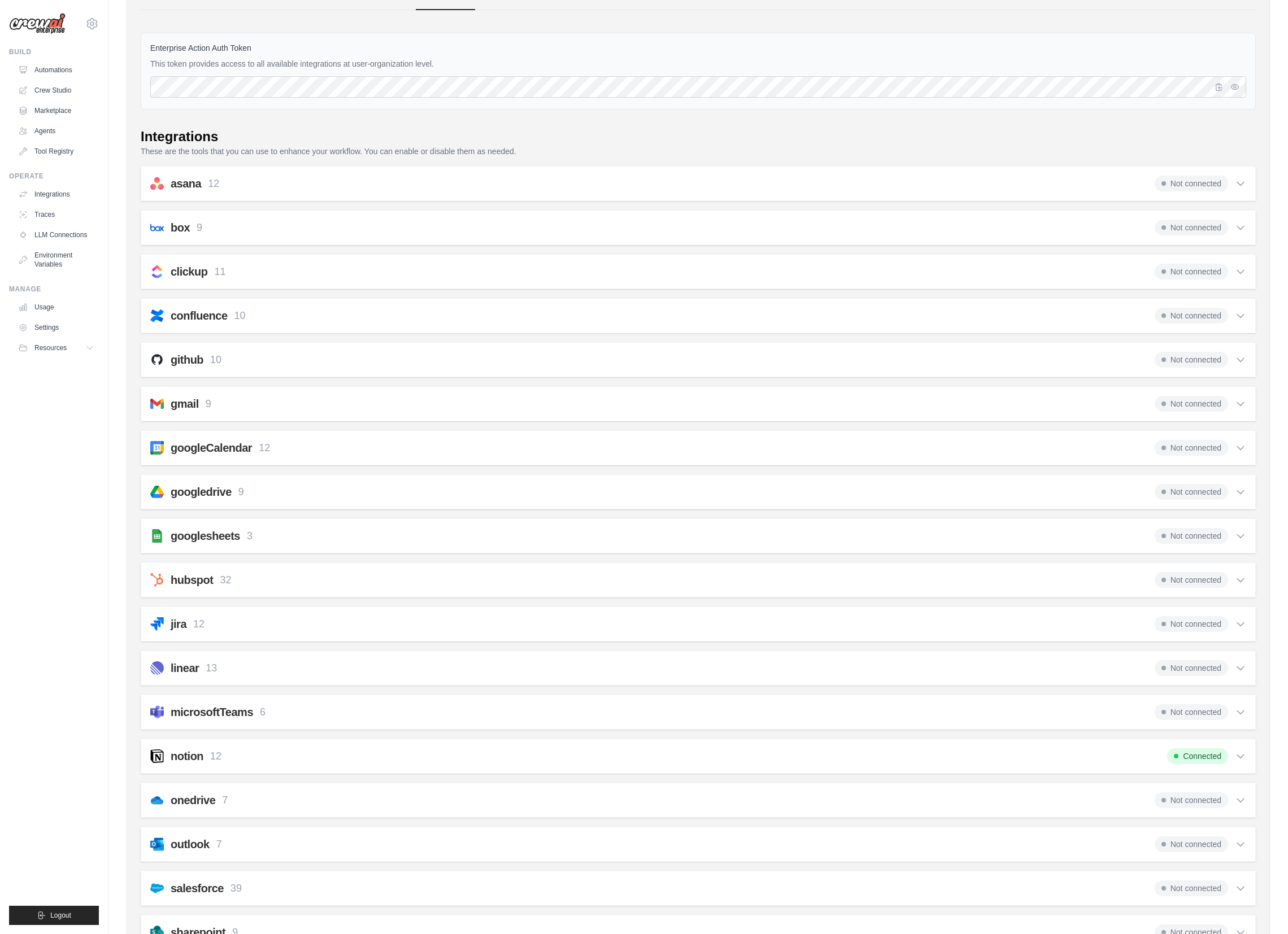
click at [1198, 406] on span "Not connected" at bounding box center [1191, 404] width 73 height 16
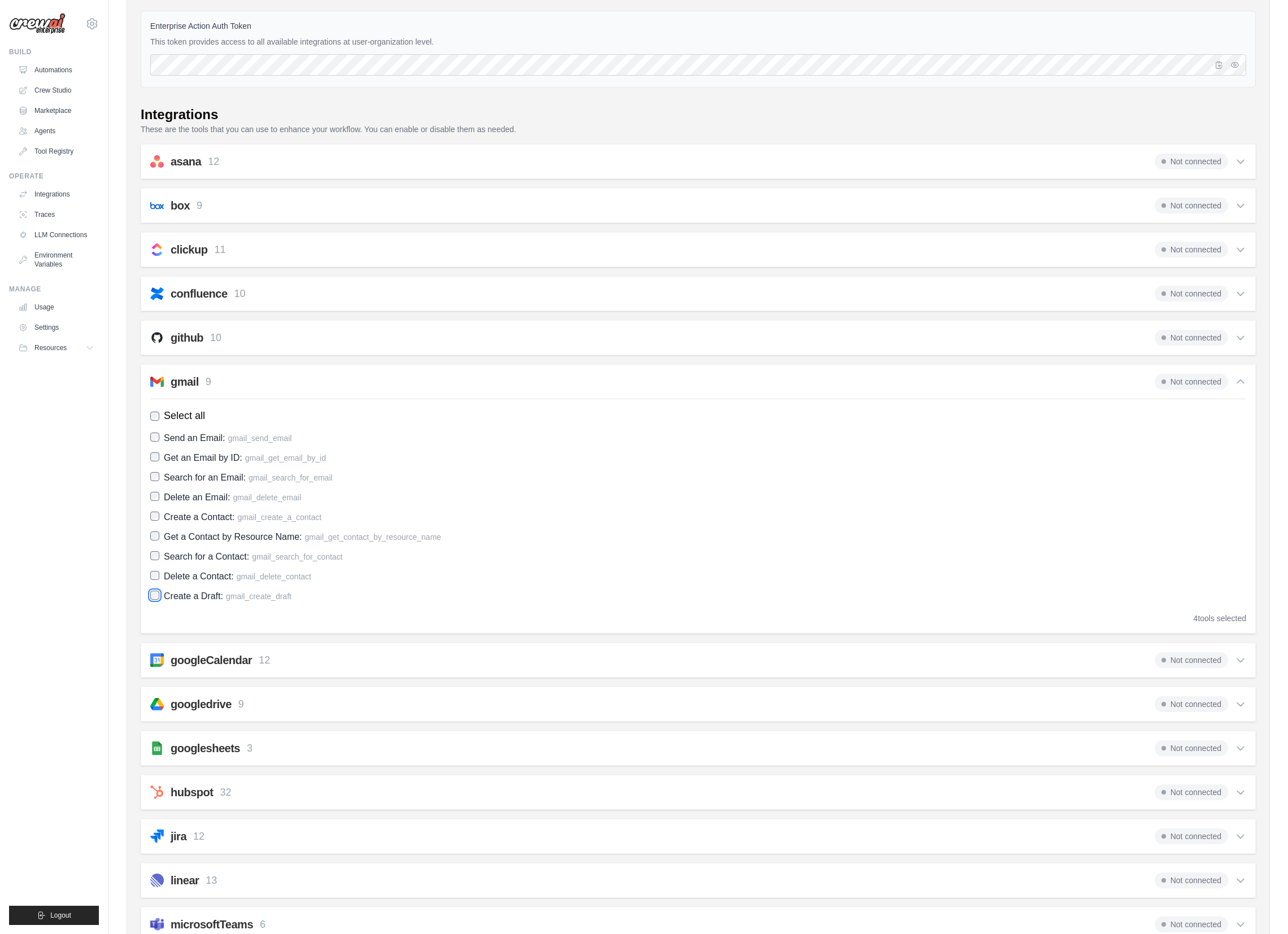
scroll to position [0, 0]
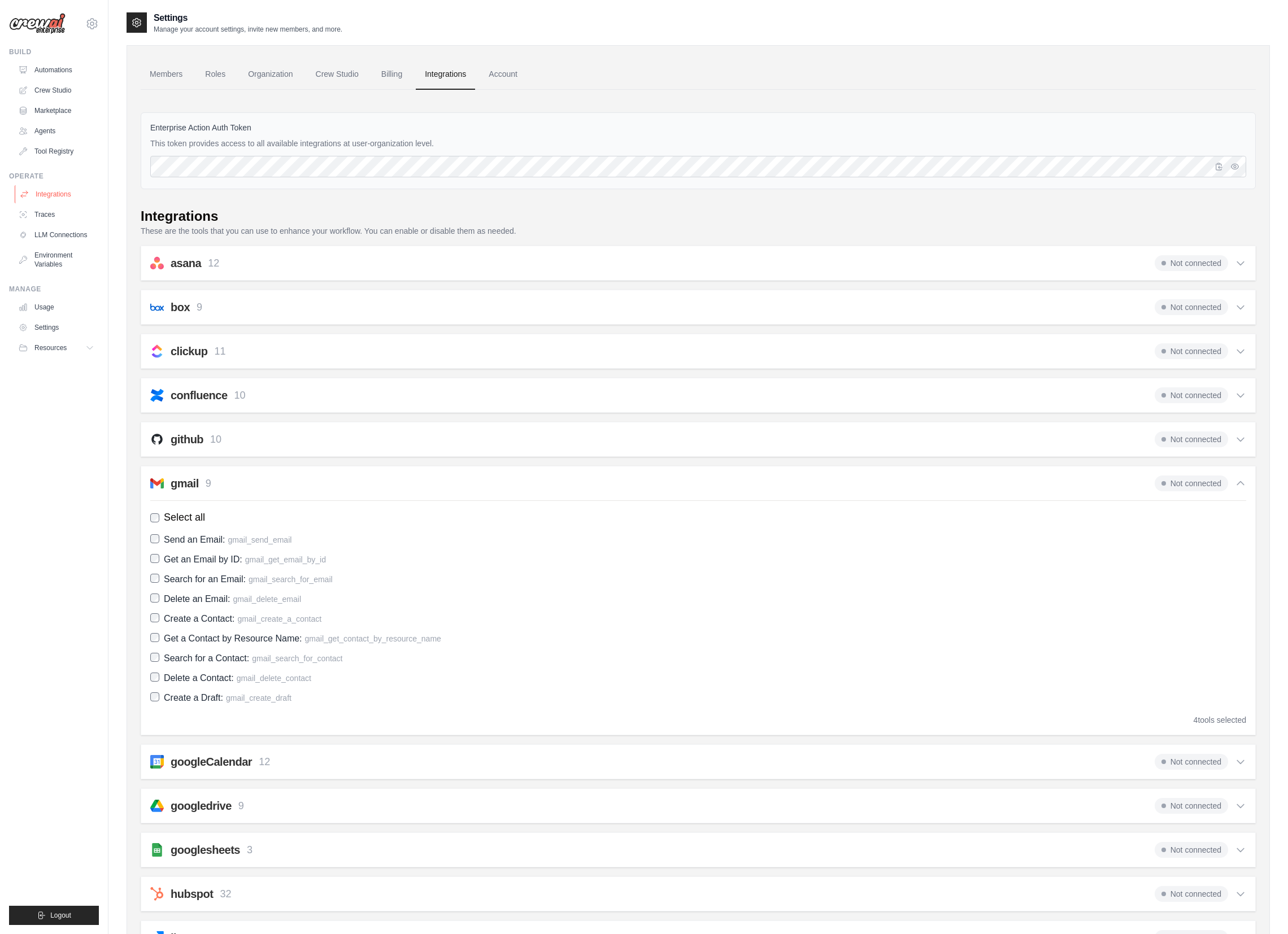
click at [53, 193] on link "Integrations" at bounding box center [57, 194] width 85 height 18
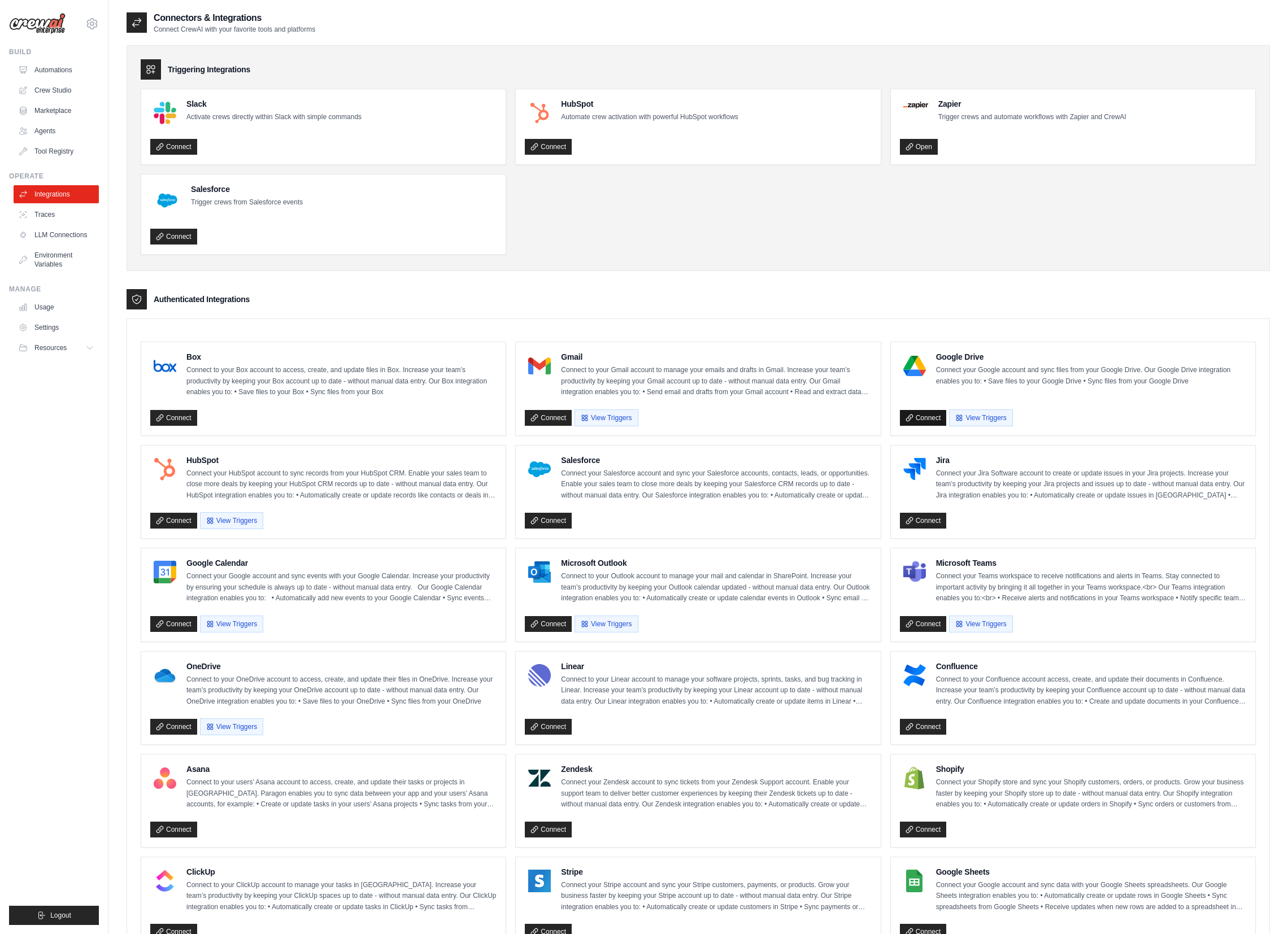
click at [926, 419] on link "Connect" at bounding box center [923, 418] width 47 height 16
click at [101, 23] on div "bae@playmoongu.com Settings Build Automations Crew Studio Marketplace" at bounding box center [54, 467] width 109 height 934
click at [95, 23] on icon at bounding box center [91, 23] width 13 height 13
click at [80, 73] on link "Settings" at bounding box center [91, 77] width 99 height 20
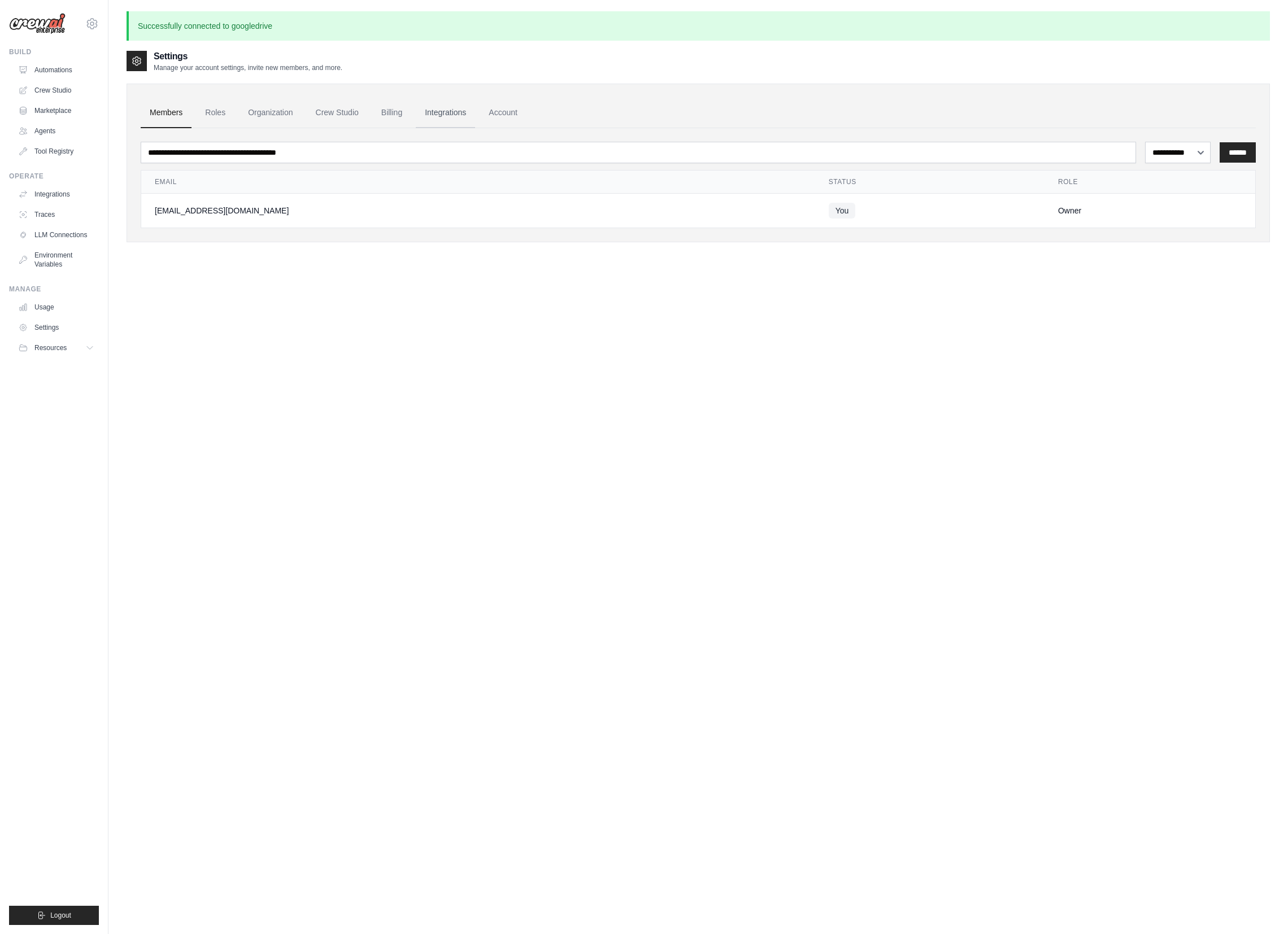
click at [438, 115] on link "Integrations" at bounding box center [445, 112] width 59 height 30
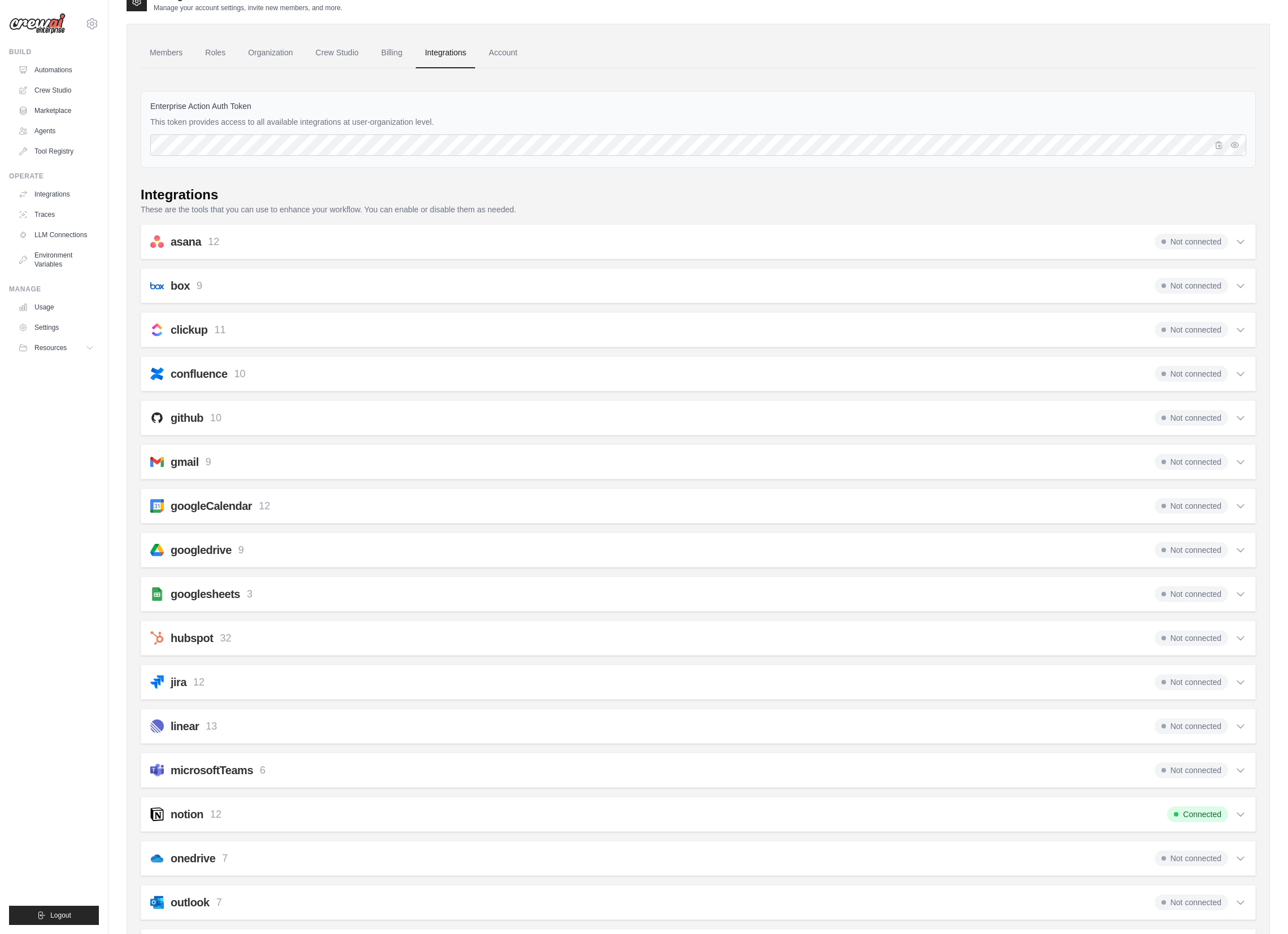
scroll to position [29, 0]
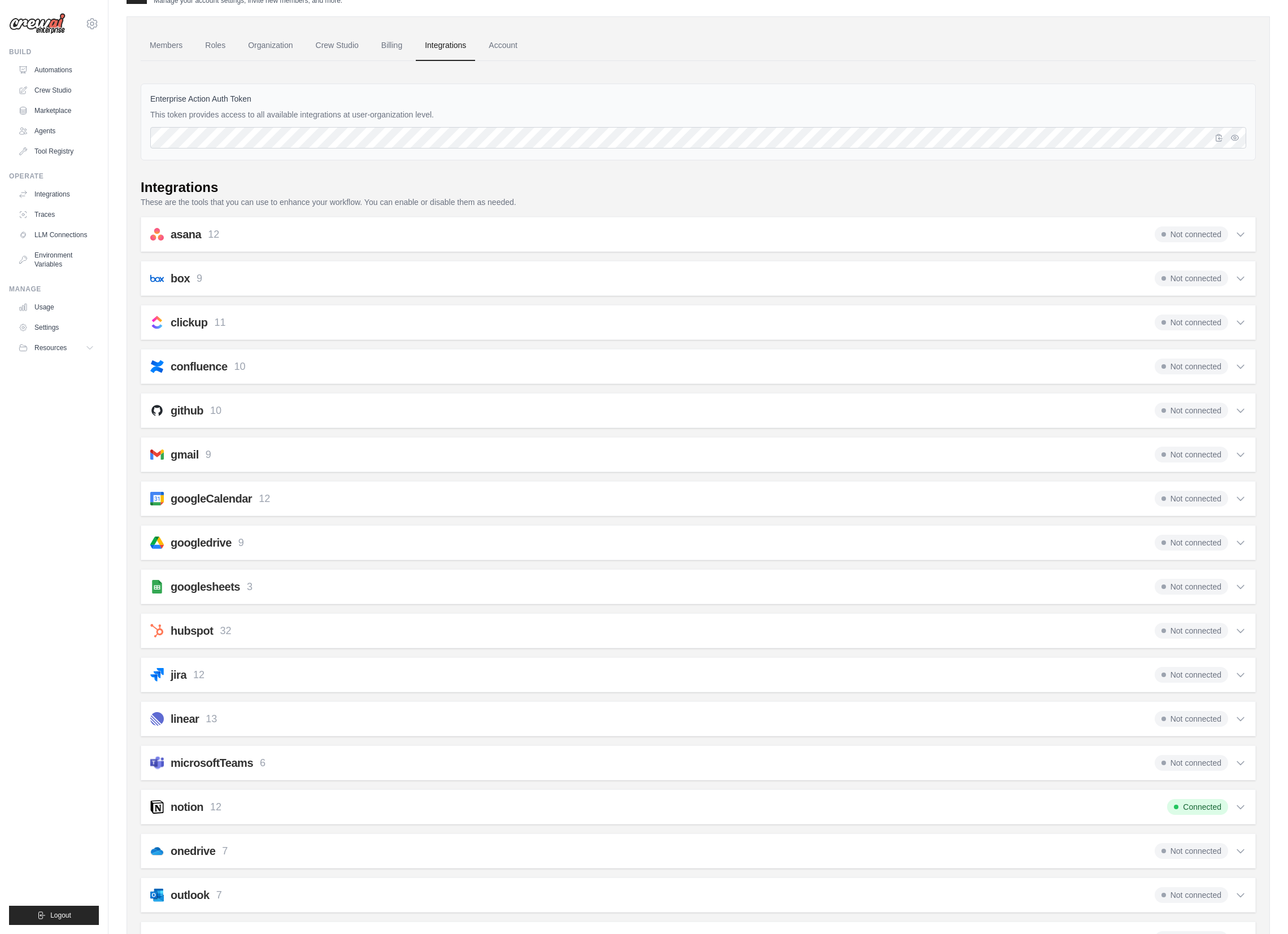
click at [309, 528] on div "googledrive 9 Not connected Select all Get File Metadata: google_drive_get_file…" at bounding box center [698, 543] width 1115 height 35
click at [330, 540] on div "googledrive 9 Not connected" at bounding box center [698, 543] width 1096 height 16
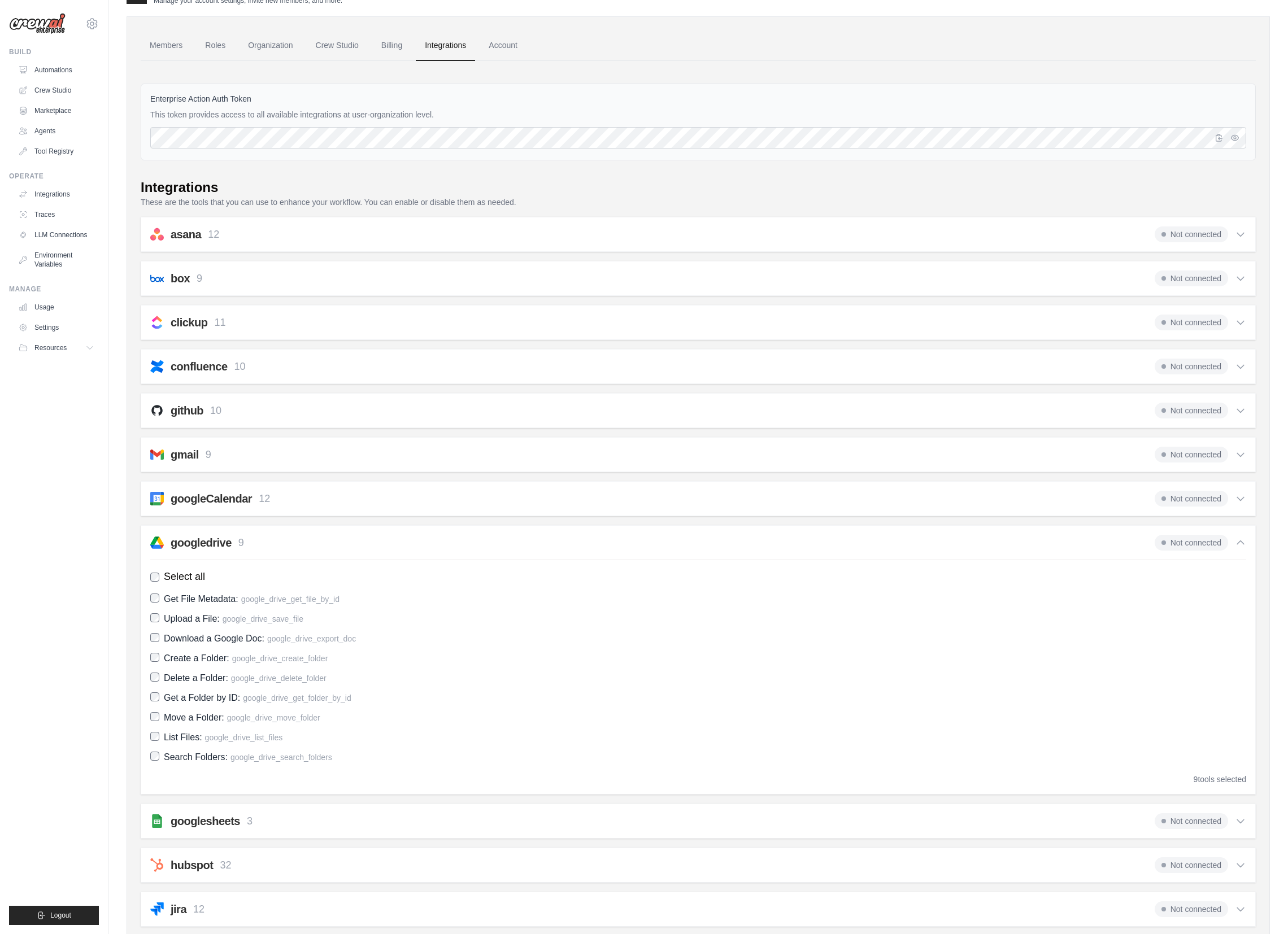
scroll to position [316, 0]
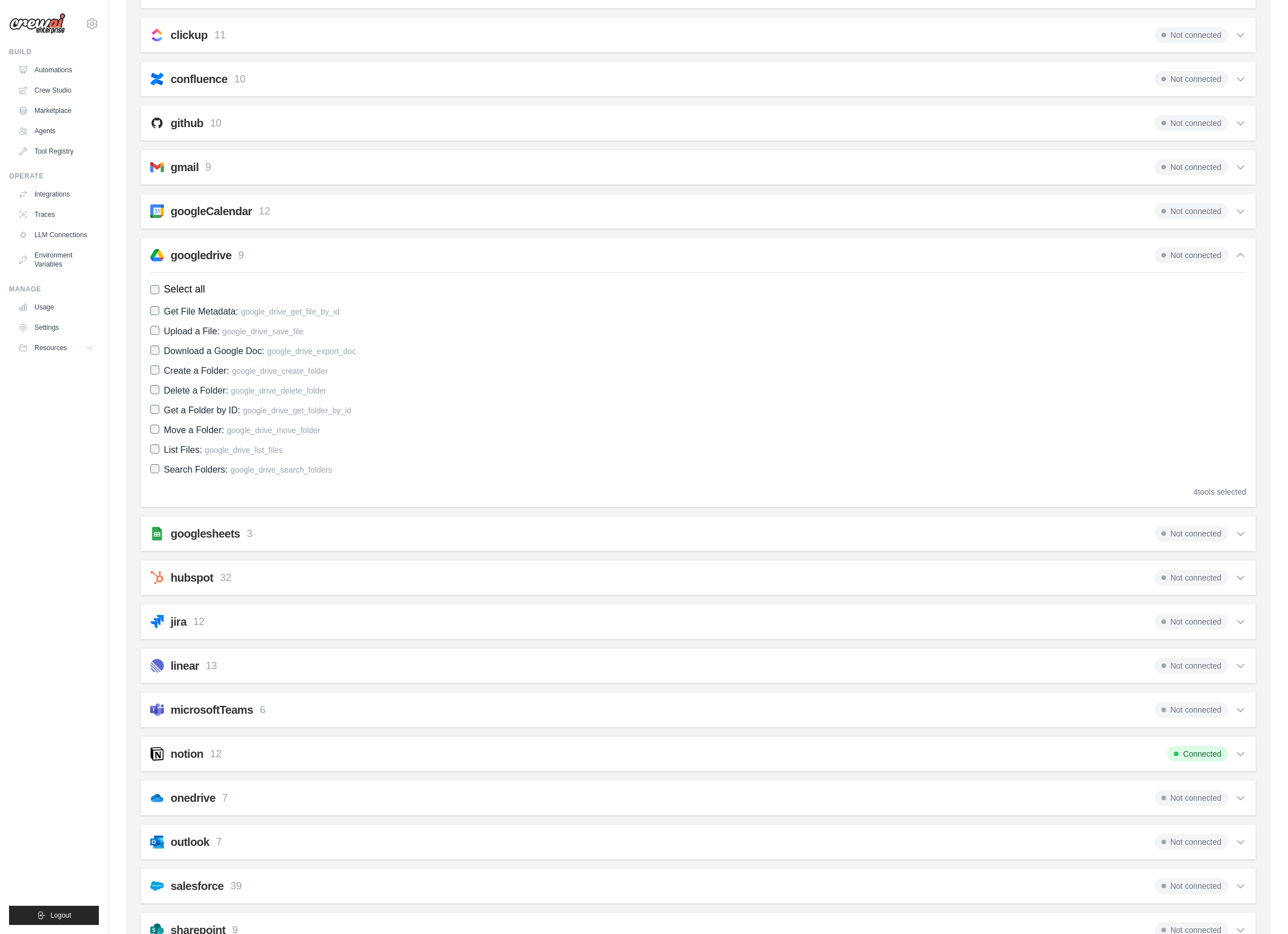
click at [321, 537] on div "googlesheets 3 Not connected" at bounding box center [698, 533] width 1096 height 16
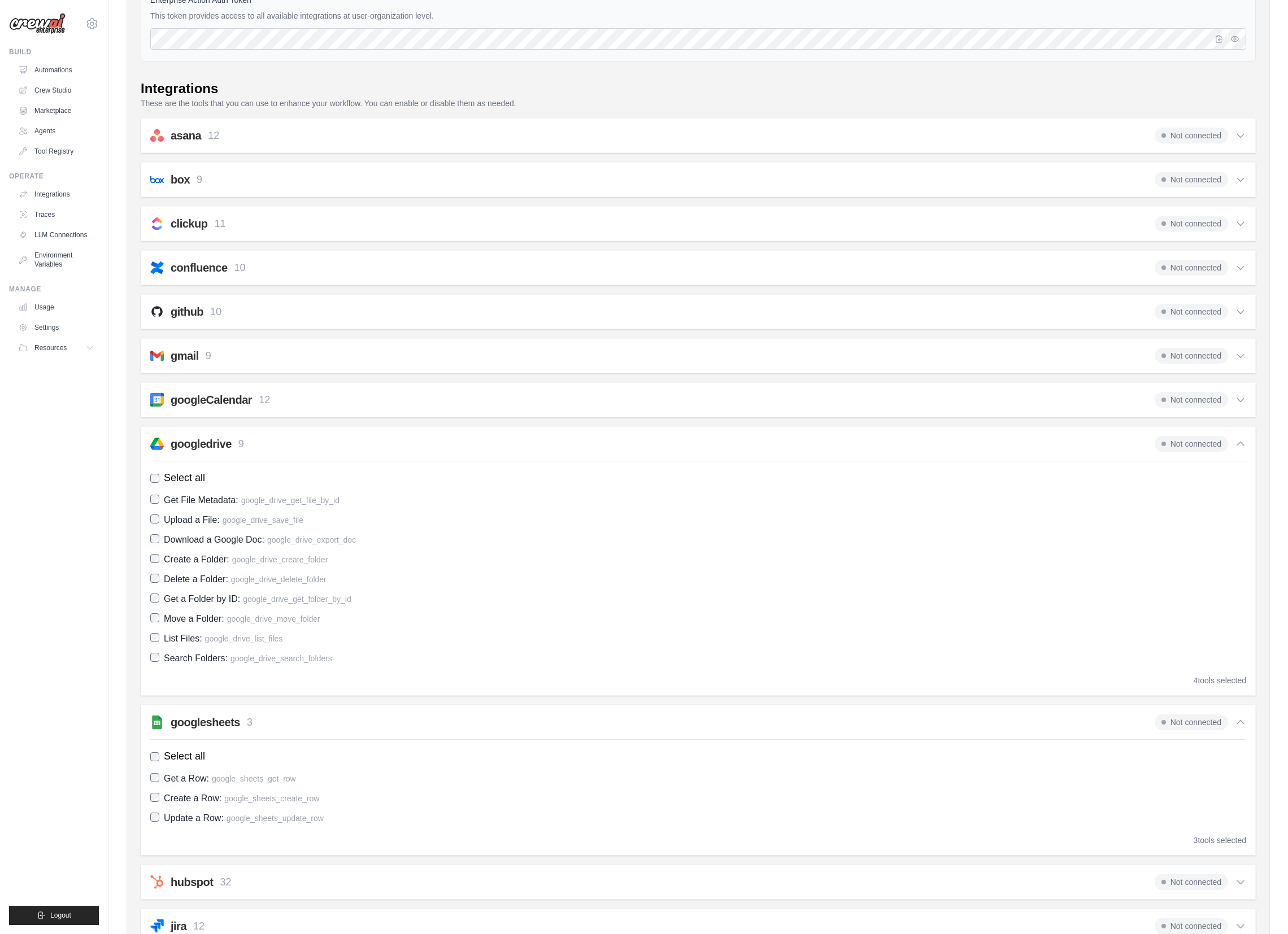
scroll to position [0, 0]
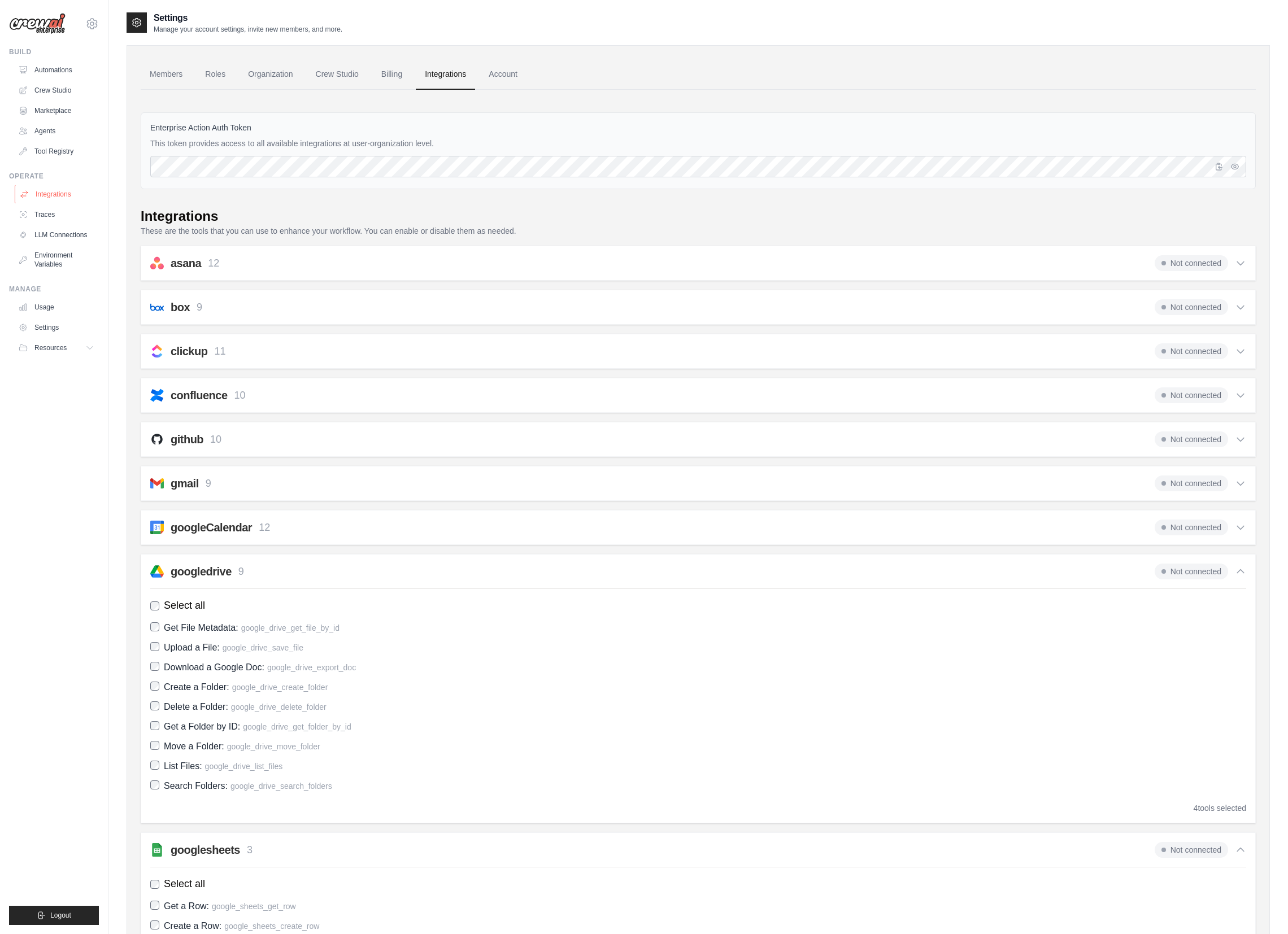
click at [49, 193] on link "Integrations" at bounding box center [57, 194] width 85 height 18
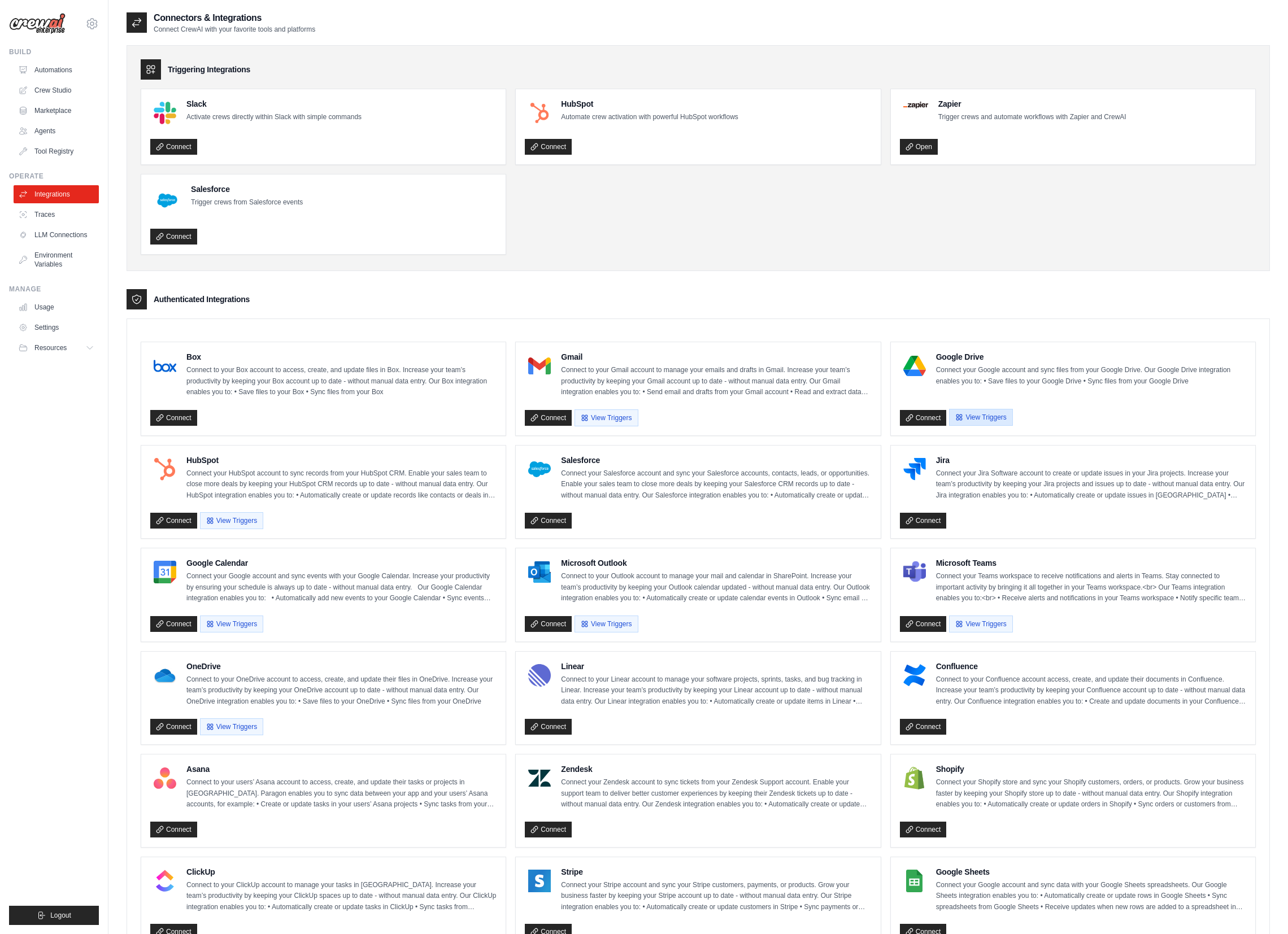
click at [987, 415] on button "View Triggers" at bounding box center [980, 418] width 63 height 17
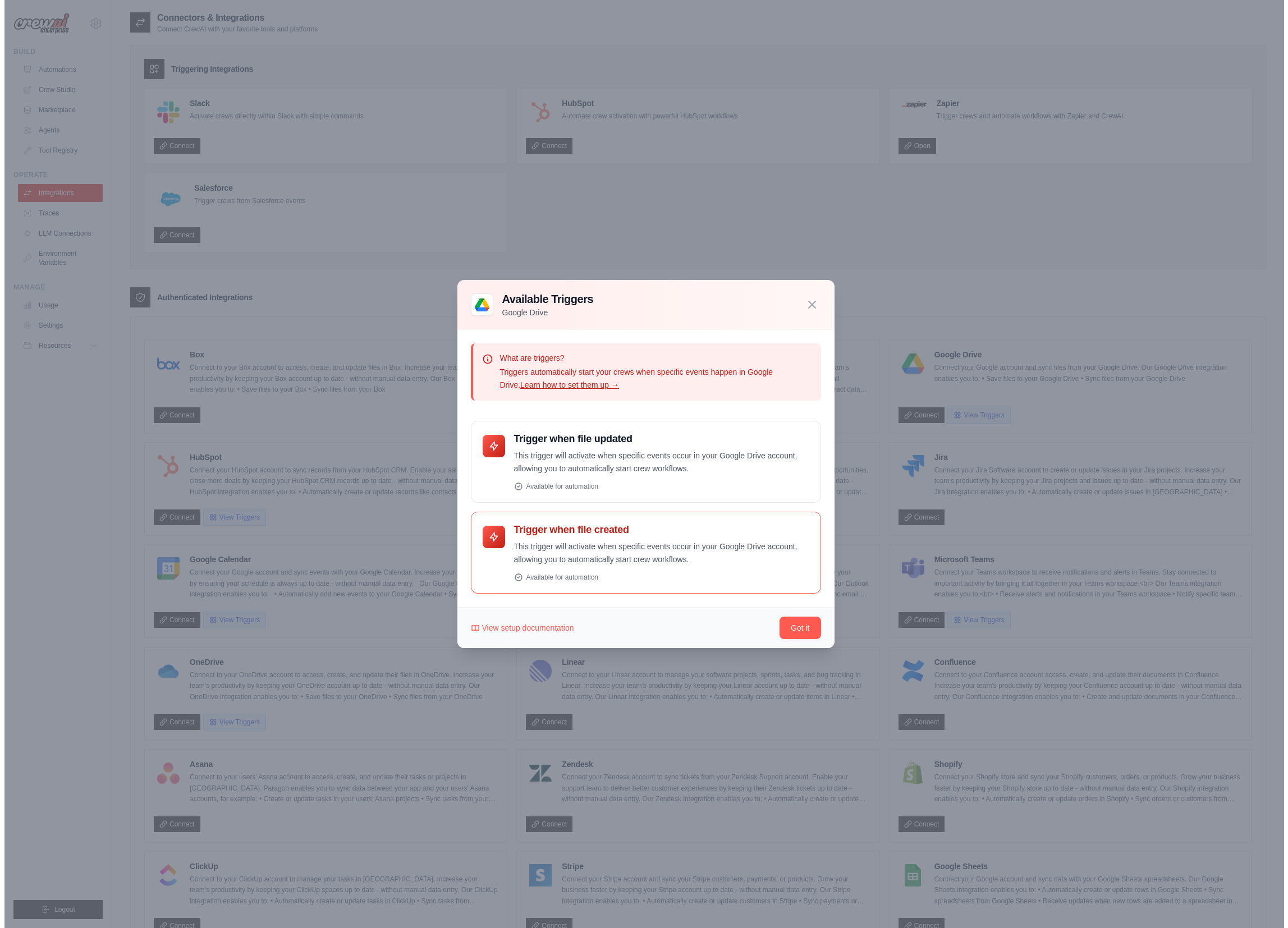
scroll to position [228, 0]
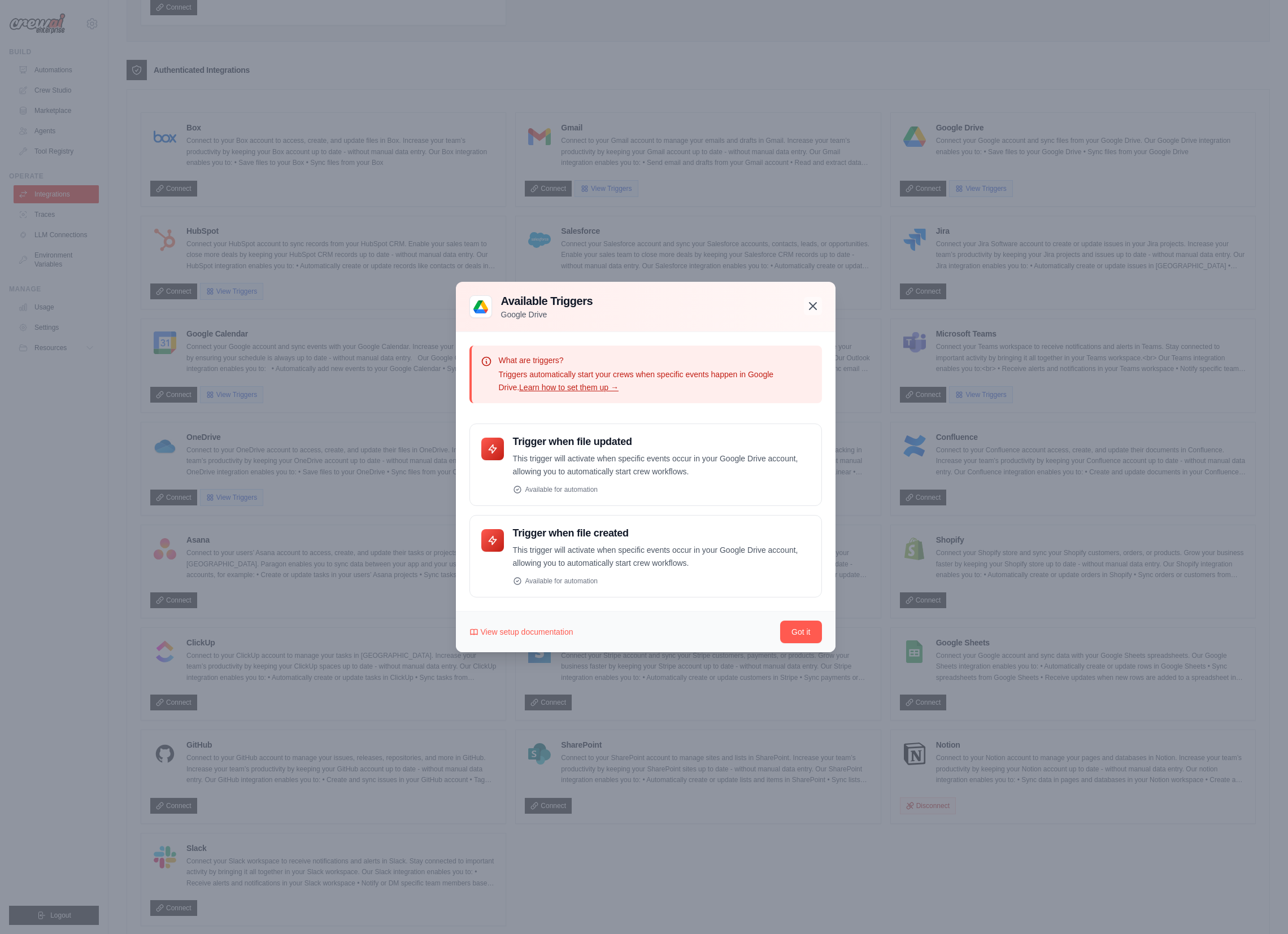
click at [816, 307] on icon "button" at bounding box center [812, 305] width 13 height 13
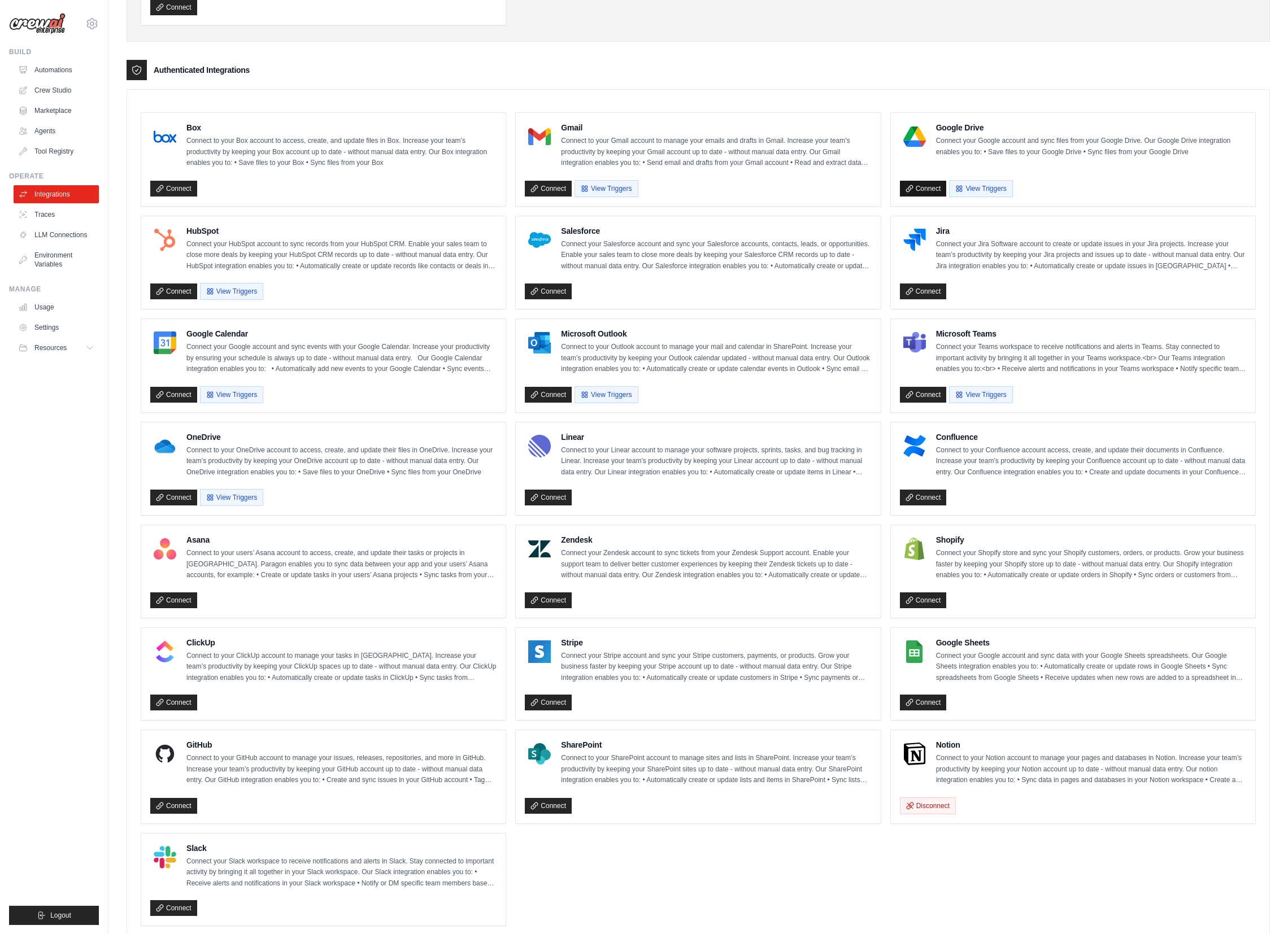
click at [929, 193] on link "Connect" at bounding box center [923, 188] width 47 height 16
